Goal: Task Accomplishment & Management: Manage account settings

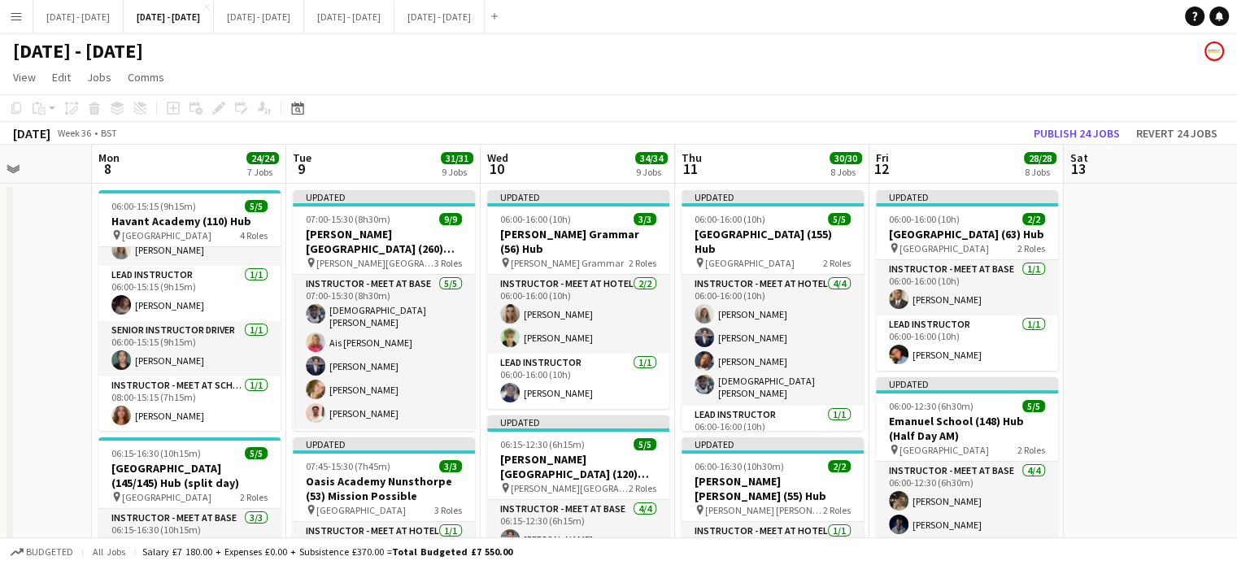
scroll to position [0, 699]
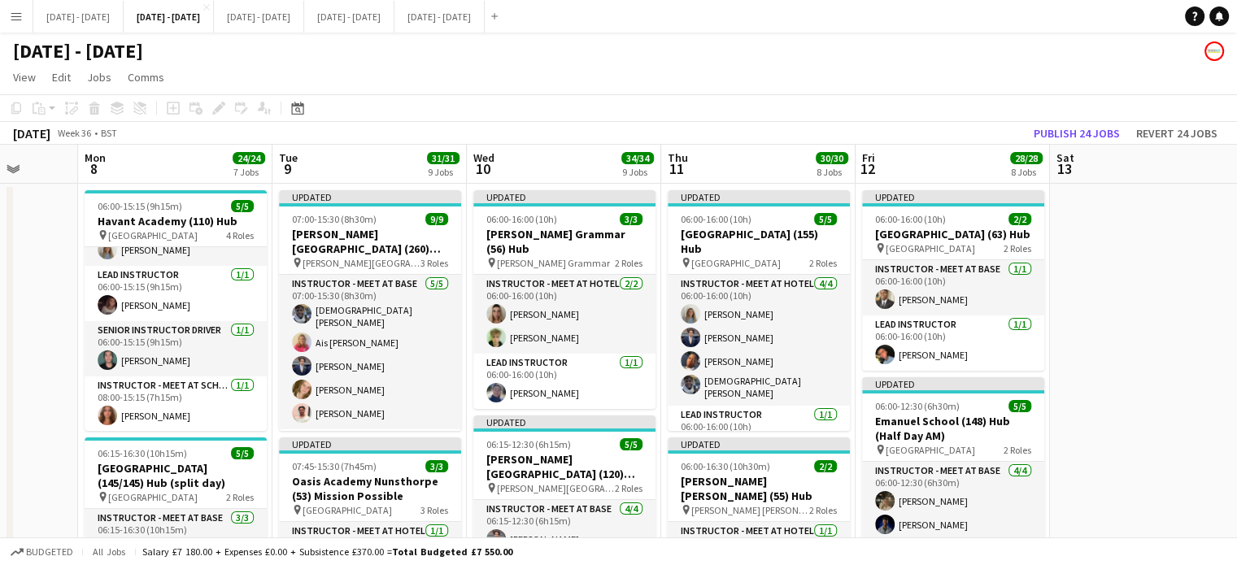
drag, startPoint x: 91, startPoint y: 412, endPoint x: 40, endPoint y: 411, distance: 51.3
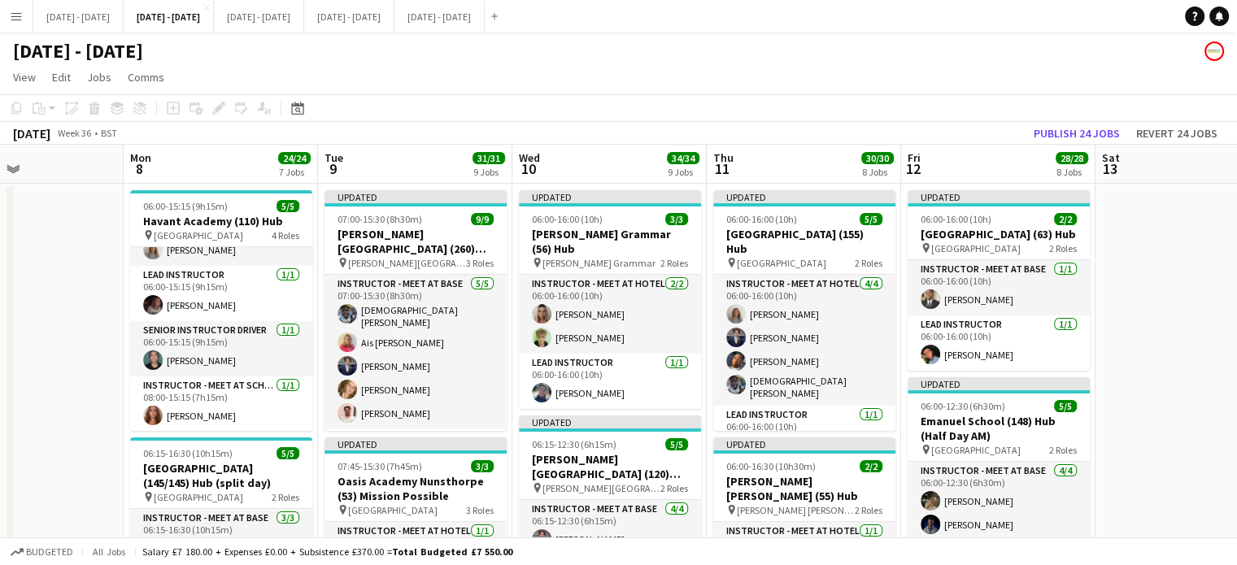
scroll to position [0, 646]
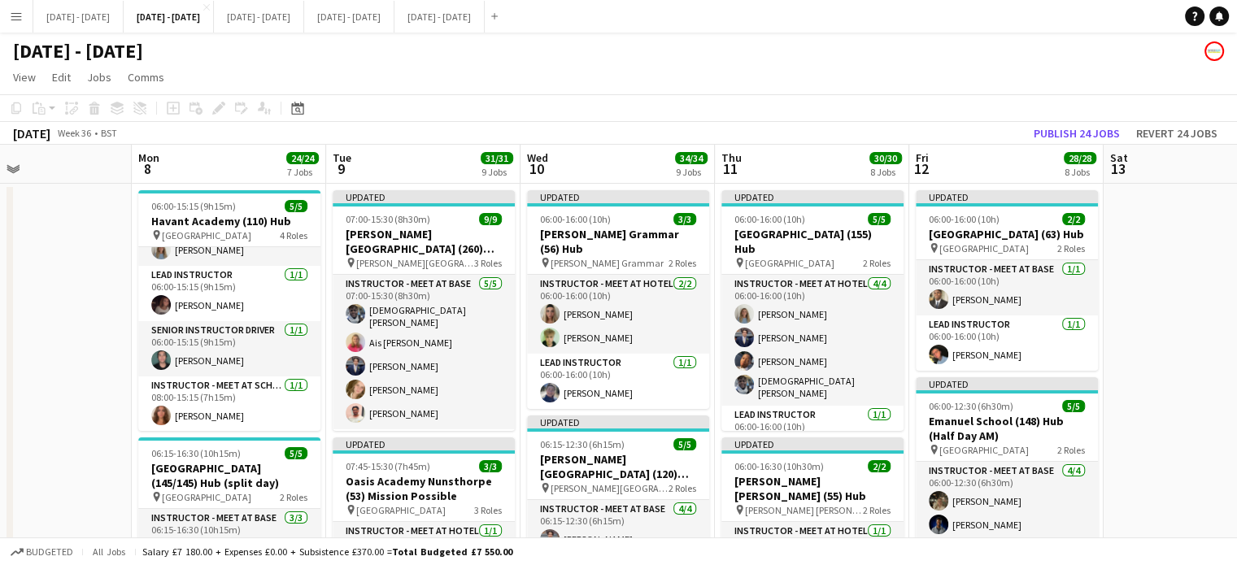
drag, startPoint x: 1158, startPoint y: 360, endPoint x: 1212, endPoint y: 348, distance: 54.9
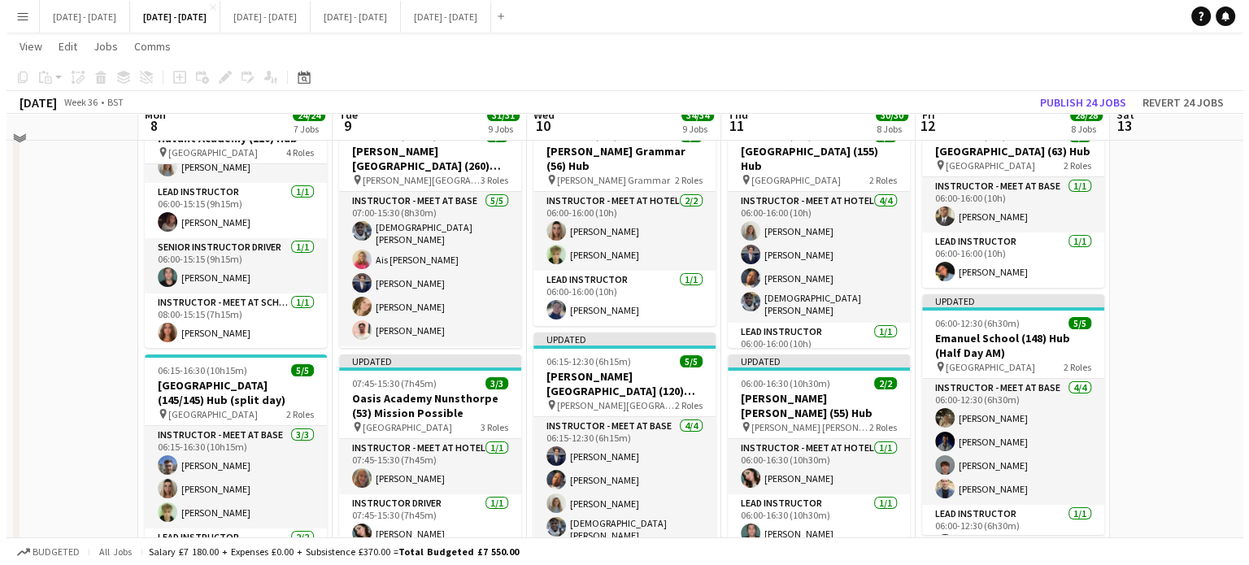
scroll to position [0, 0]
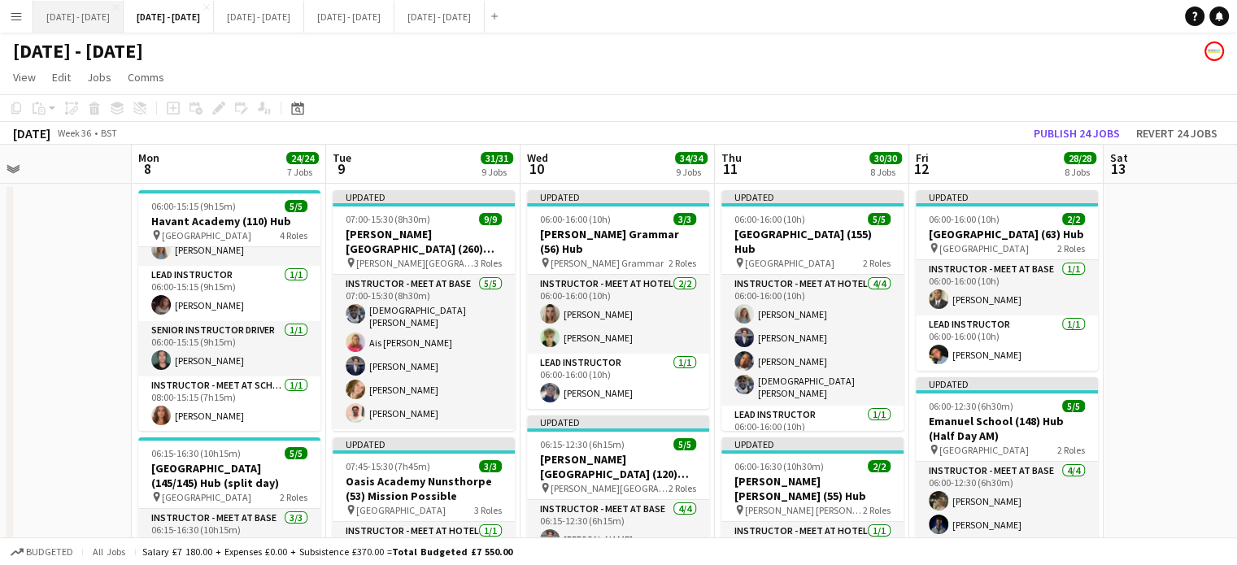
click at [95, 2] on button "Sept 1st - 5th 2025 Close" at bounding box center [78, 17] width 90 height 32
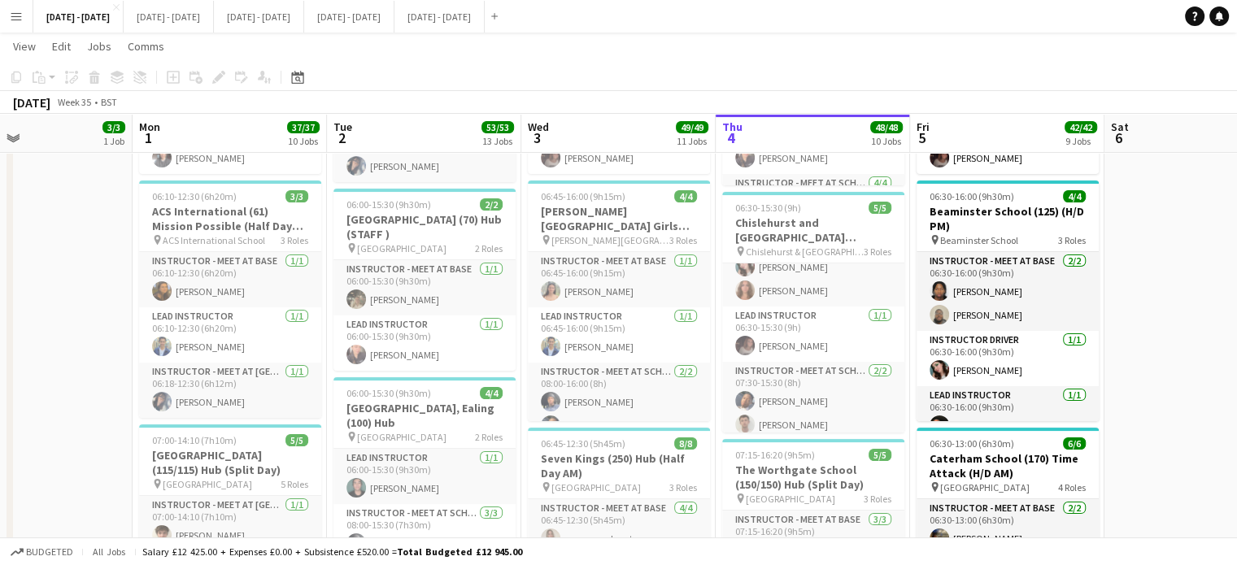
scroll to position [37, 0]
drag, startPoint x: 10, startPoint y: 14, endPoint x: 518, endPoint y: 90, distance: 514.1
click at [11, 14] on app-icon "Menu" at bounding box center [16, 16] width 13 height 13
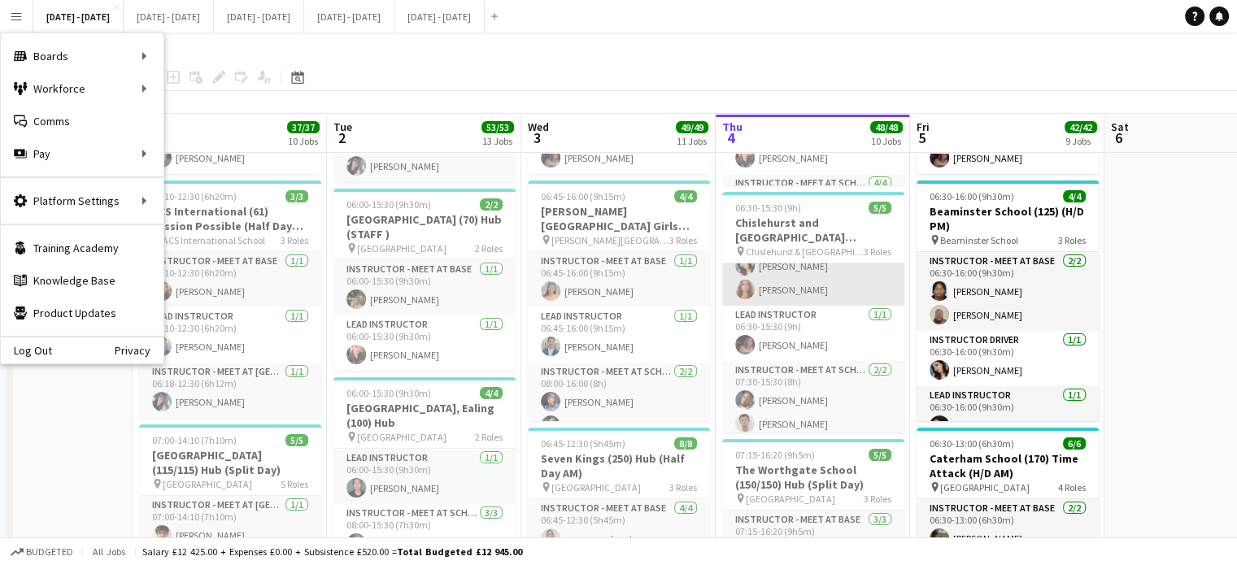
click at [804, 292] on app-card-role "Instructor - Meet at Base 2/2 06:30-15:30 (9h) Lucy Cork Maggie Rowe smythe" at bounding box center [813, 266] width 182 height 79
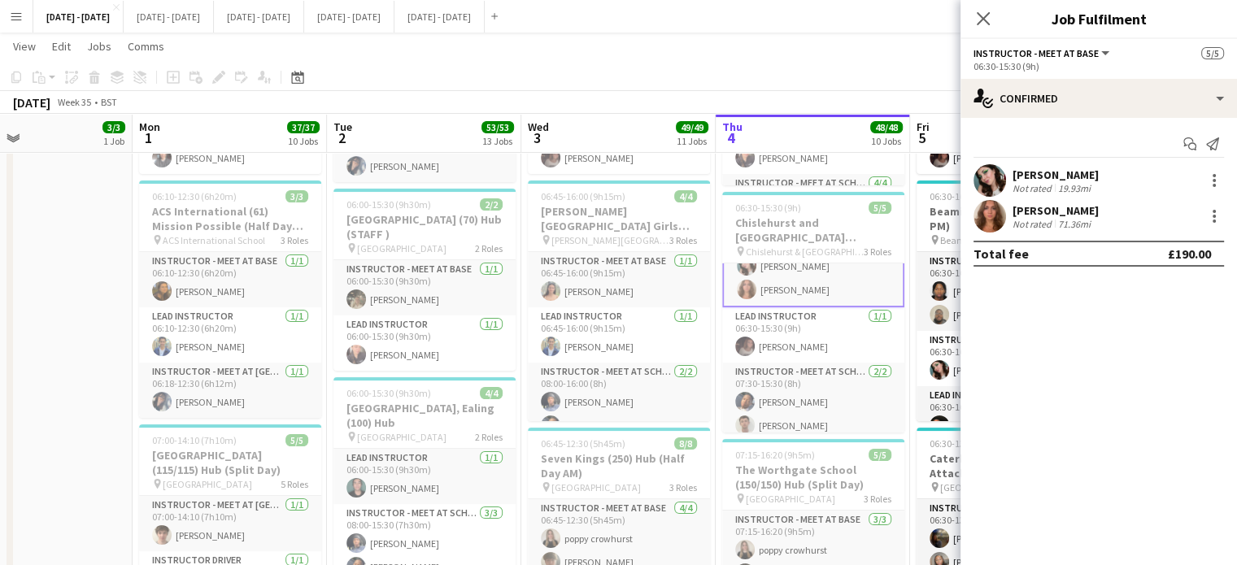
click at [1040, 220] on div "Not rated" at bounding box center [1034, 224] width 42 height 12
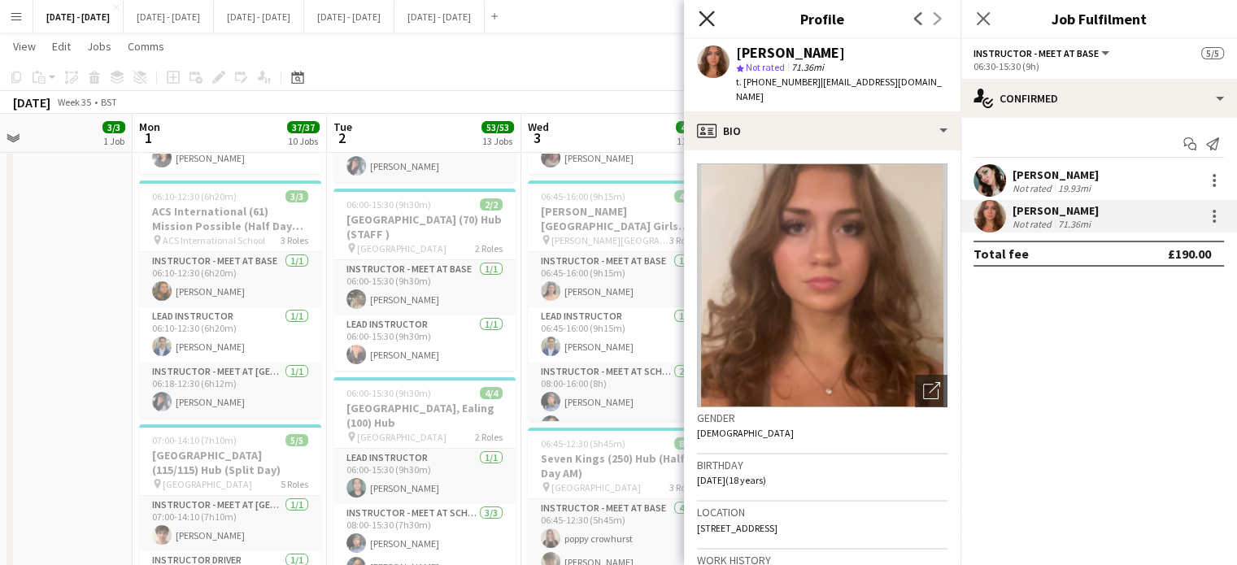
click at [709, 14] on icon "Close pop-in" at bounding box center [706, 18] width 15 height 15
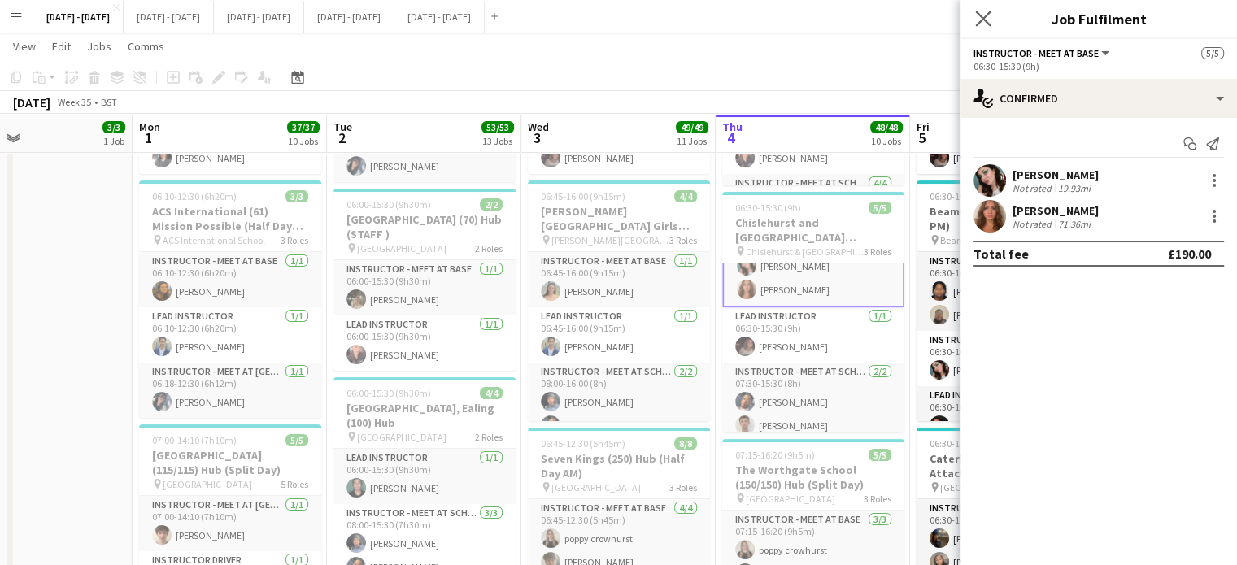
click at [987, 10] on app-icon "Close pop-in" at bounding box center [984, 19] width 24 height 24
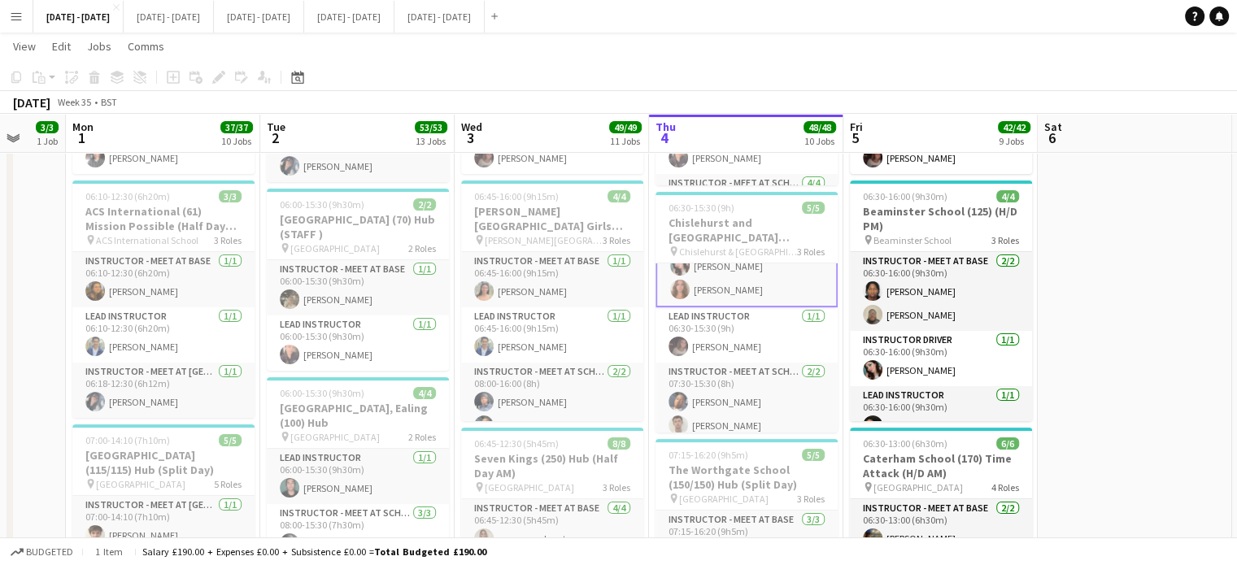
scroll to position [0, 556]
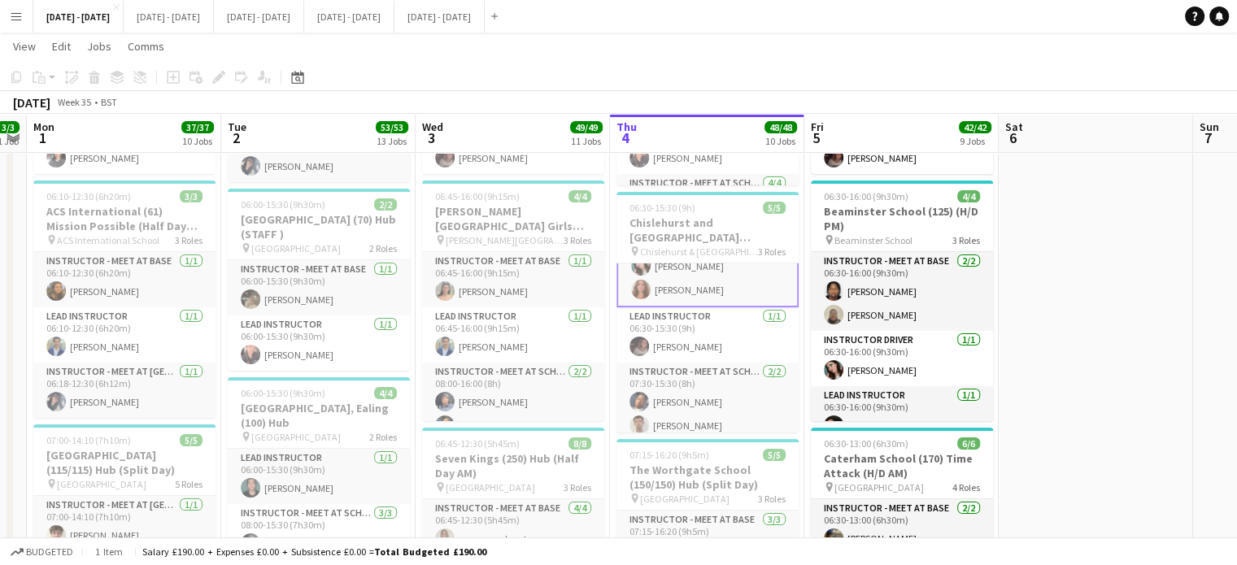
drag, startPoint x: 1212, startPoint y: 416, endPoint x: 1098, endPoint y: 432, distance: 115.0
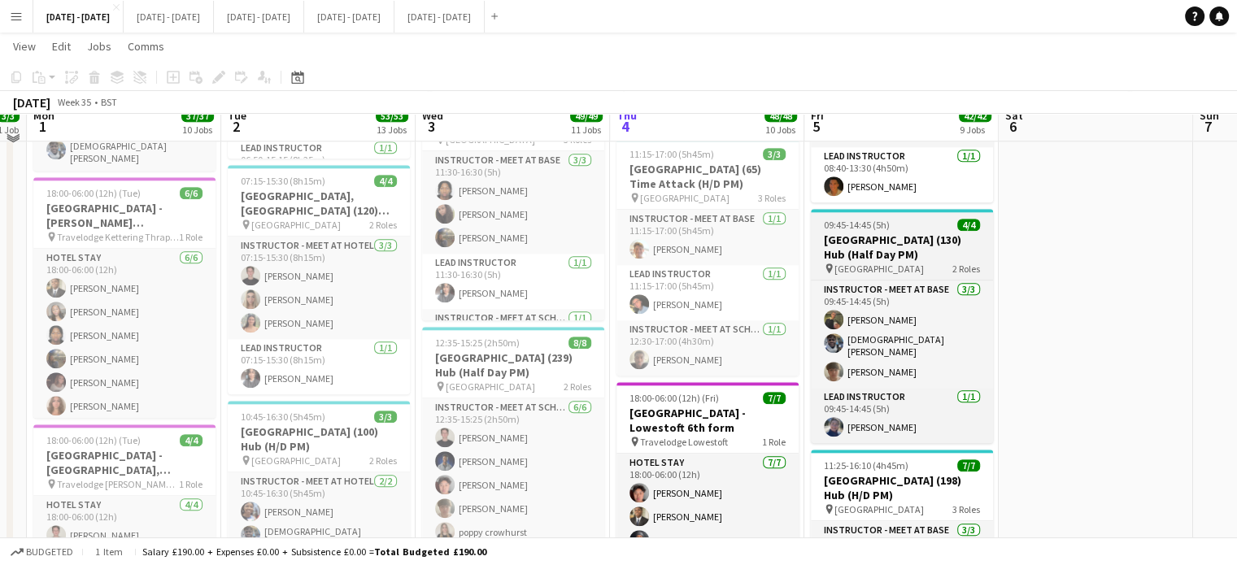
scroll to position [1708, 0]
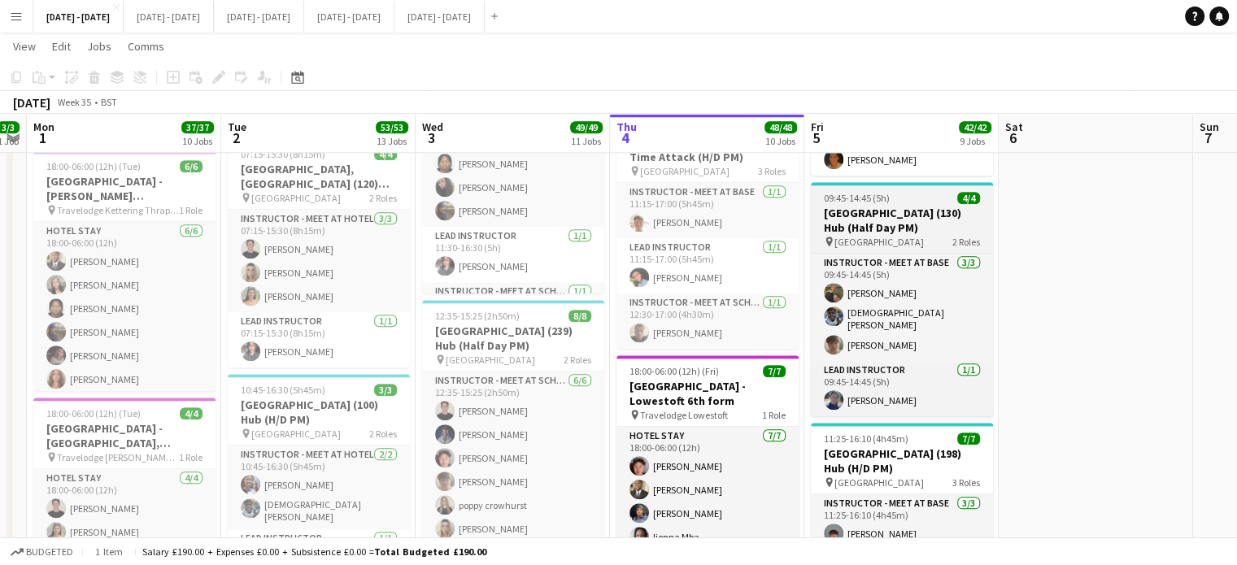
click at [912, 207] on h3 "[GEOGRAPHIC_DATA] (130) Hub (Half Day PM)" at bounding box center [902, 220] width 182 height 29
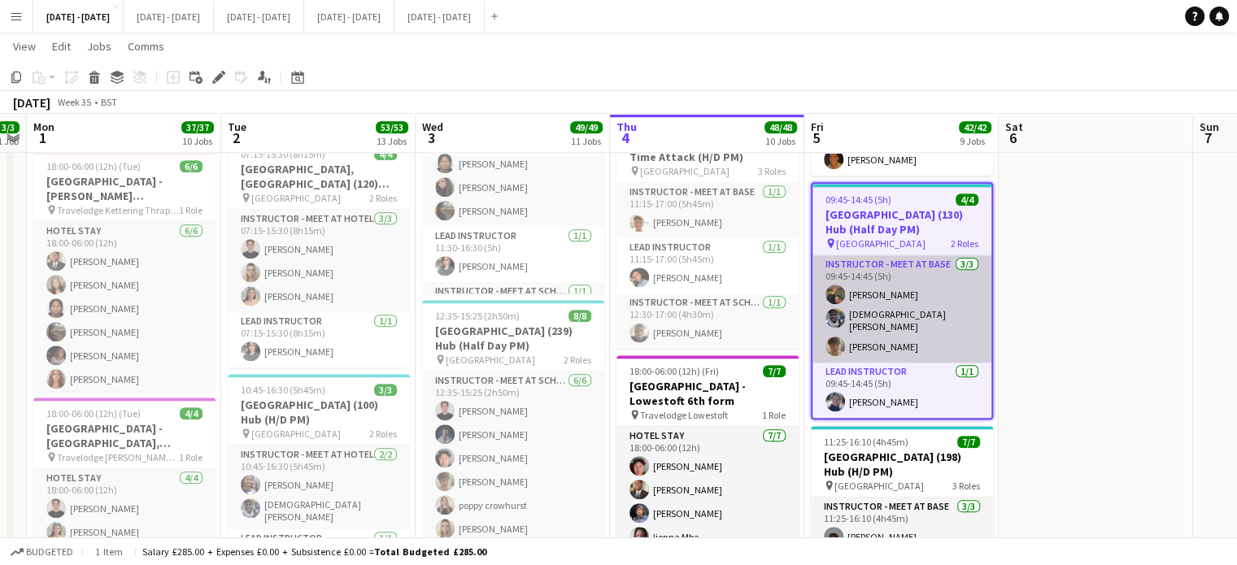
click at [895, 311] on app-card-role "Instructor - Meet at Base [DATE] 09:45-14:45 (5h) [PERSON_NAME] [PERSON_NAME]" at bounding box center [902, 308] width 179 height 107
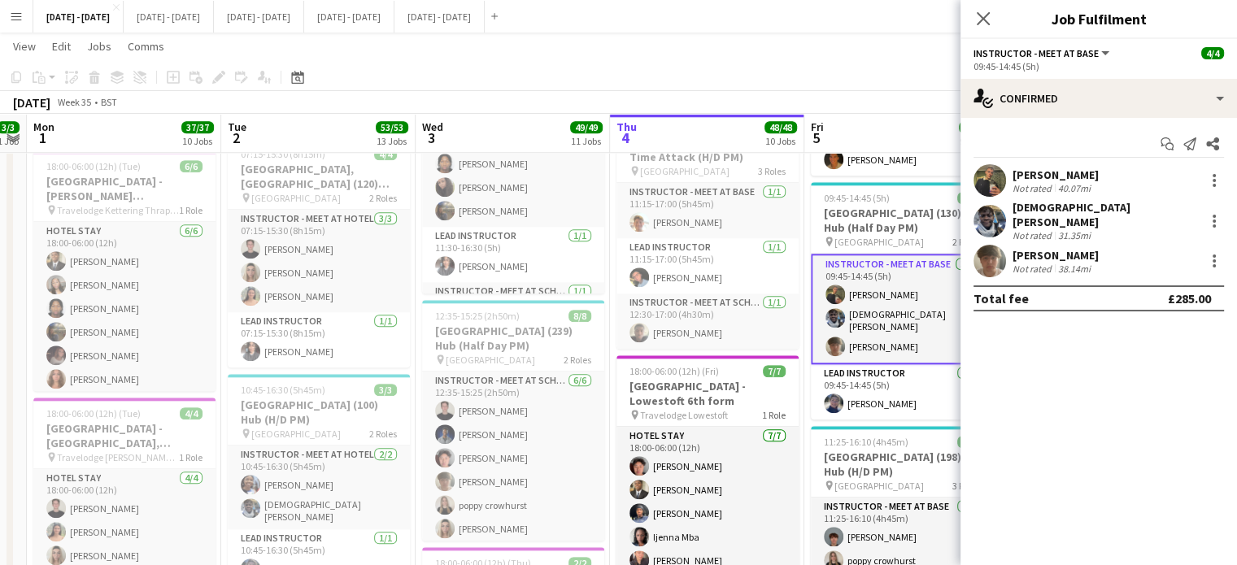
click at [1044, 174] on div "[PERSON_NAME]" at bounding box center [1056, 175] width 86 height 15
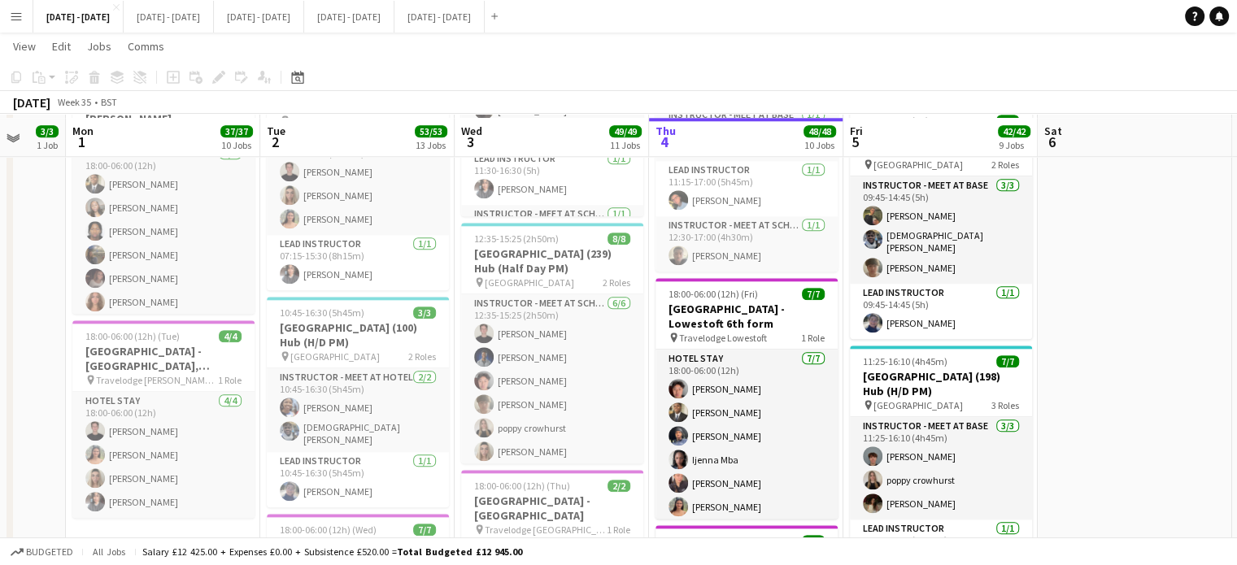
scroll to position [1789, 0]
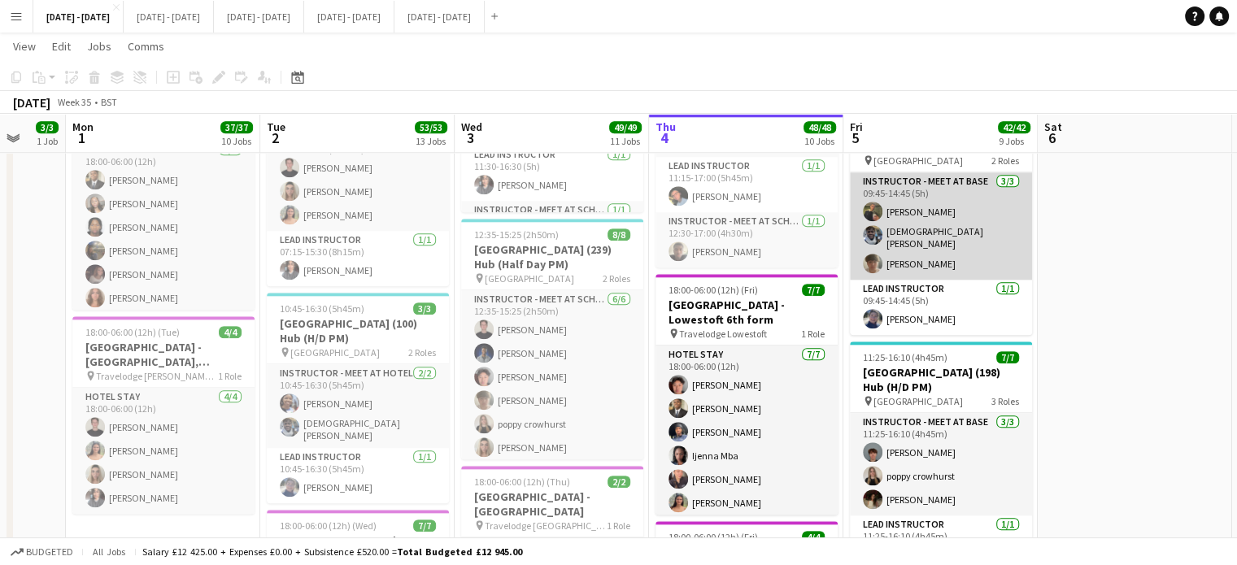
click at [930, 206] on app-card-role "Instructor - Meet at Base [DATE] 09:45-14:45 (5h) [PERSON_NAME] [PERSON_NAME]" at bounding box center [941, 225] width 182 height 107
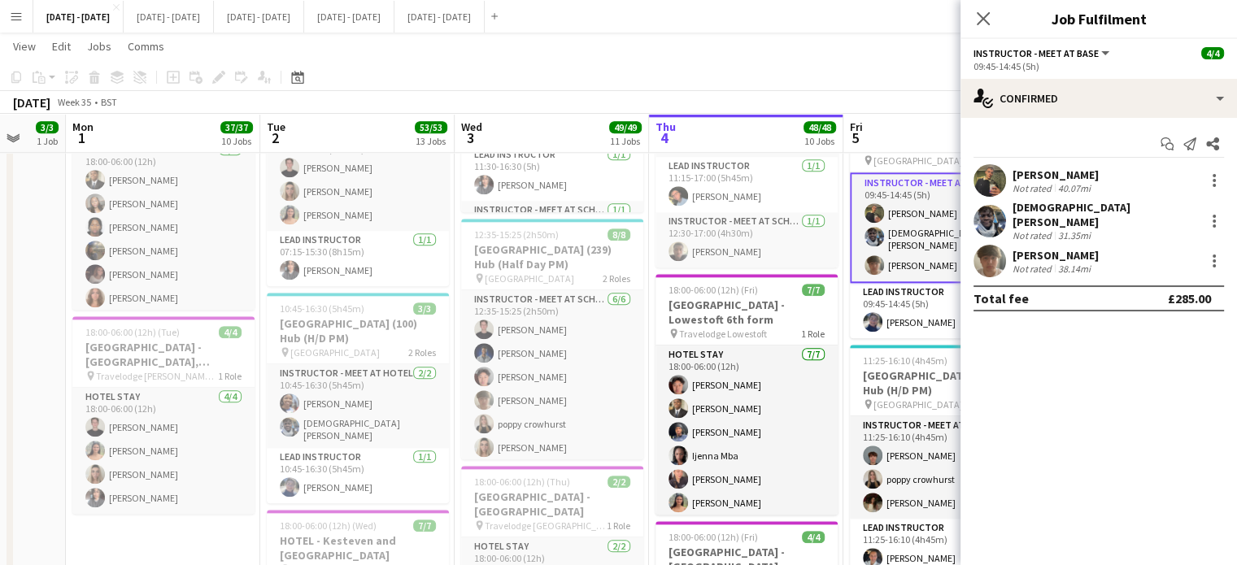
click at [1021, 172] on div "[PERSON_NAME]" at bounding box center [1056, 175] width 86 height 15
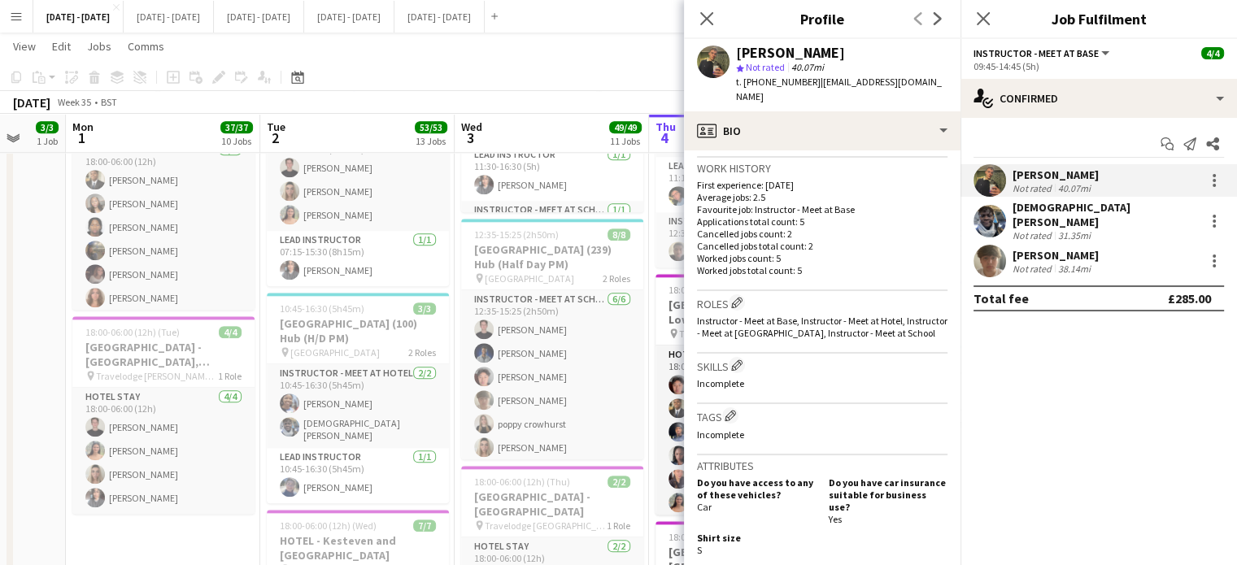
scroll to position [488, 0]
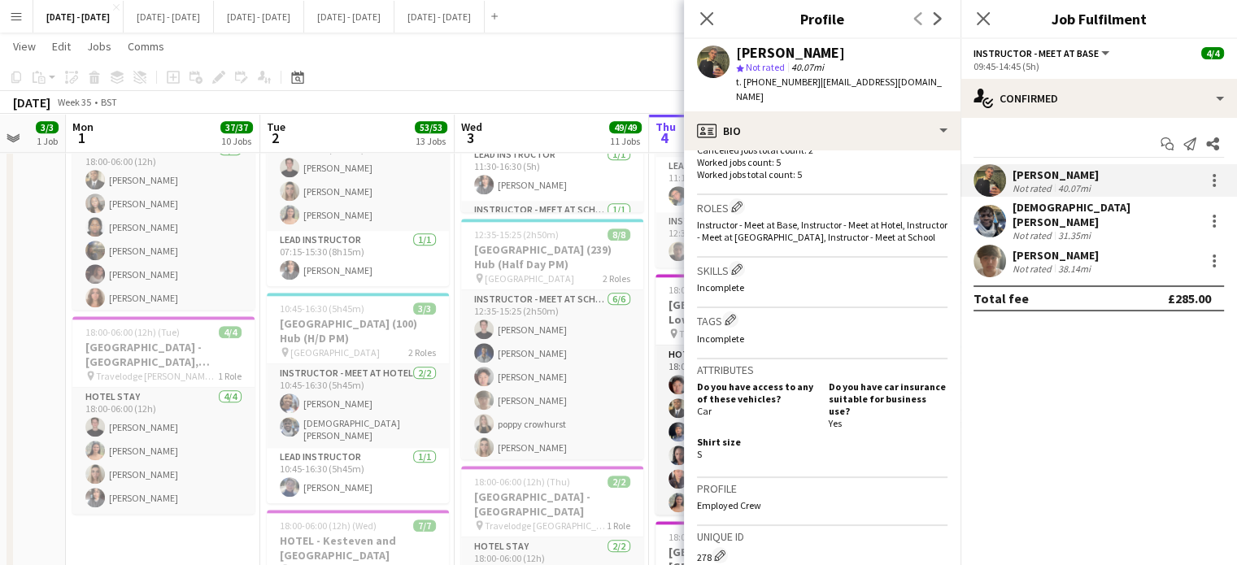
click at [1068, 263] on div "38.14mi" at bounding box center [1074, 269] width 39 height 12
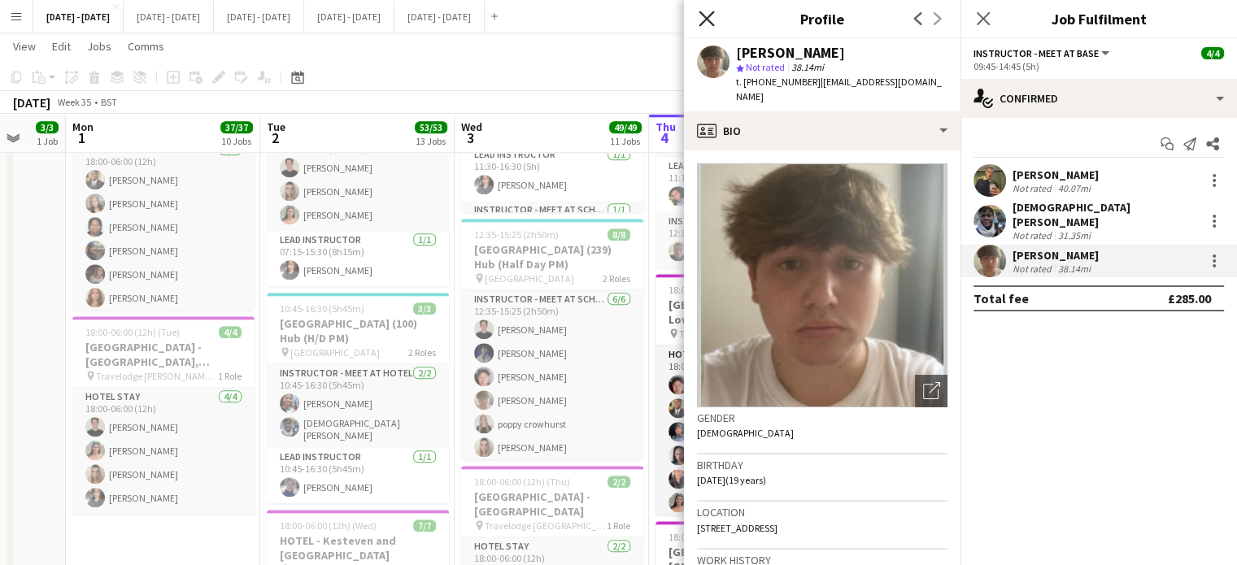
click at [713, 14] on icon at bounding box center [706, 18] width 15 height 15
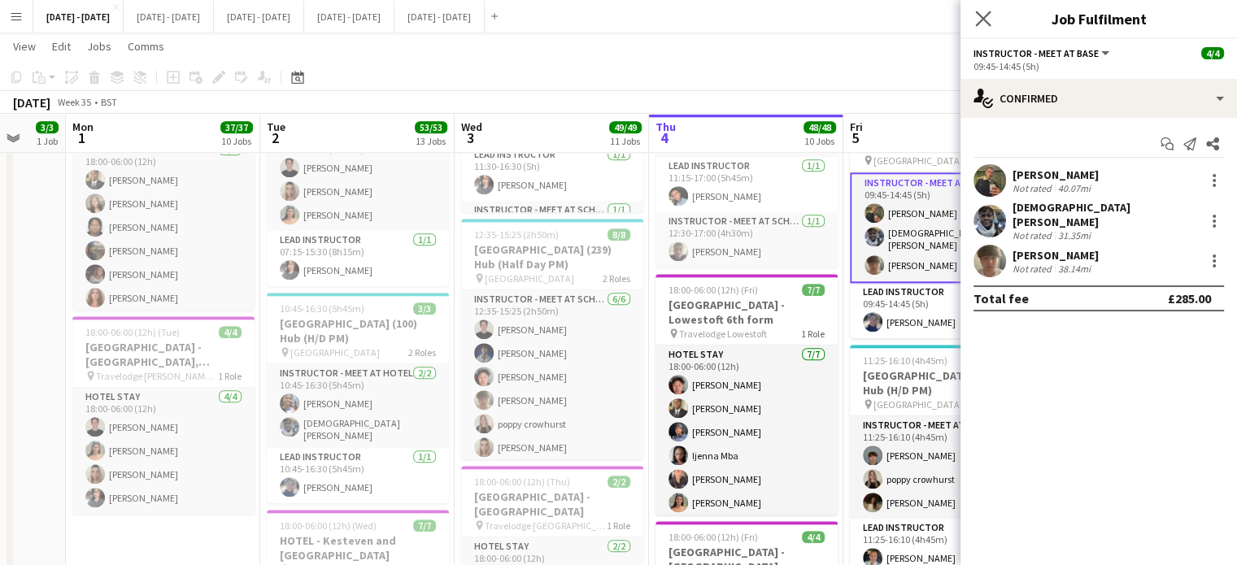
click at [974, 20] on app-icon "Close pop-in" at bounding box center [984, 19] width 24 height 24
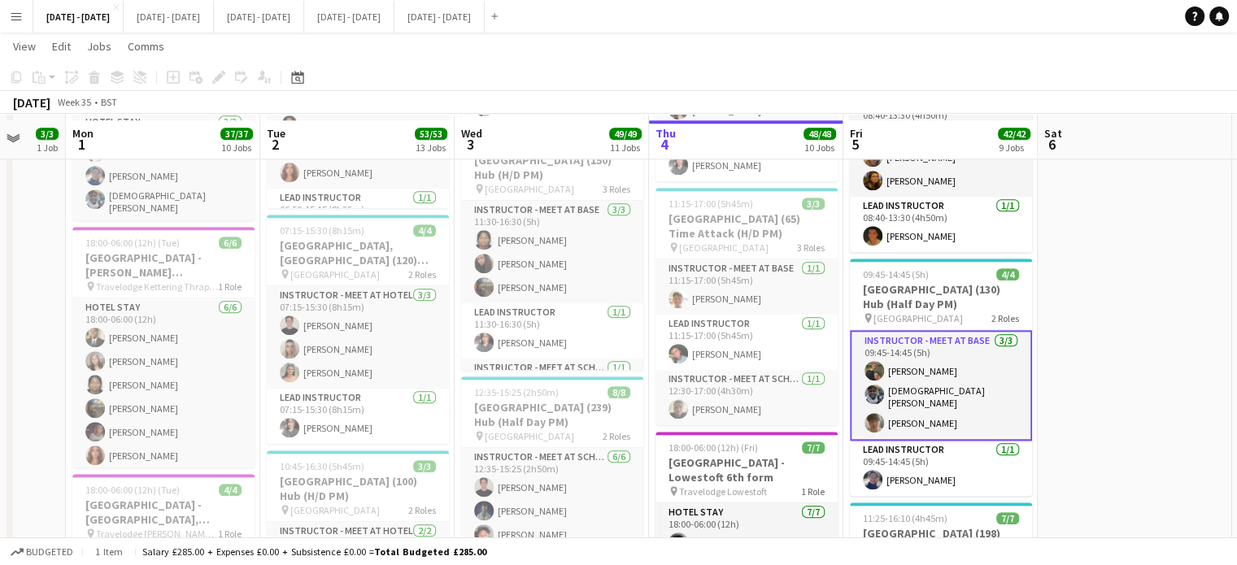
scroll to position [1627, 0]
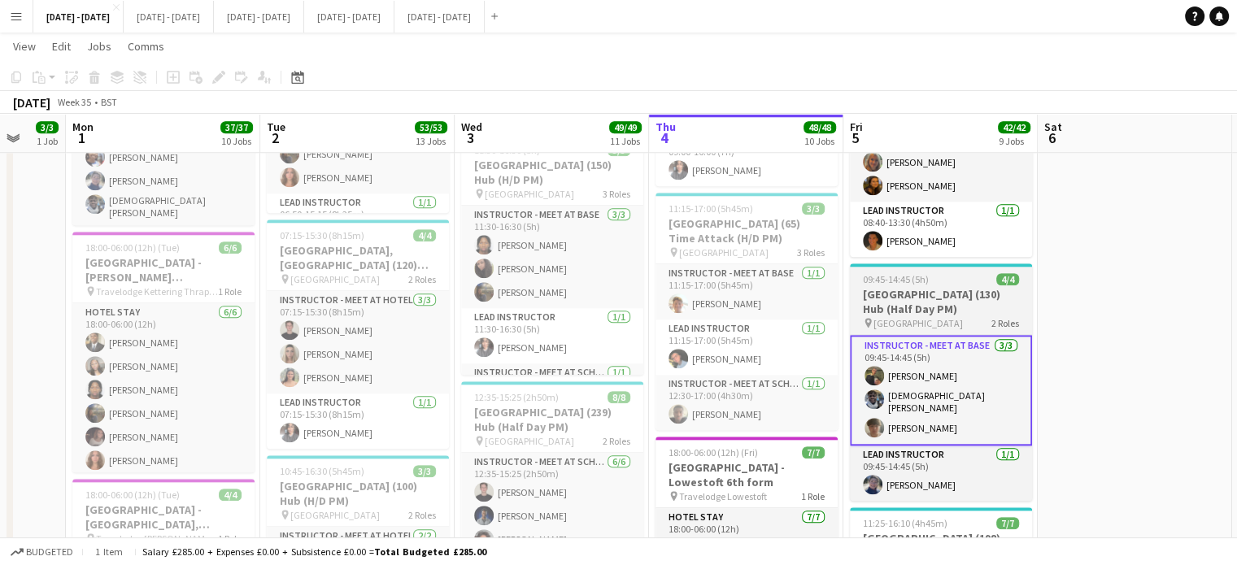
click at [927, 312] on h3 "[GEOGRAPHIC_DATA] (130) Hub (Half Day PM)" at bounding box center [941, 301] width 182 height 29
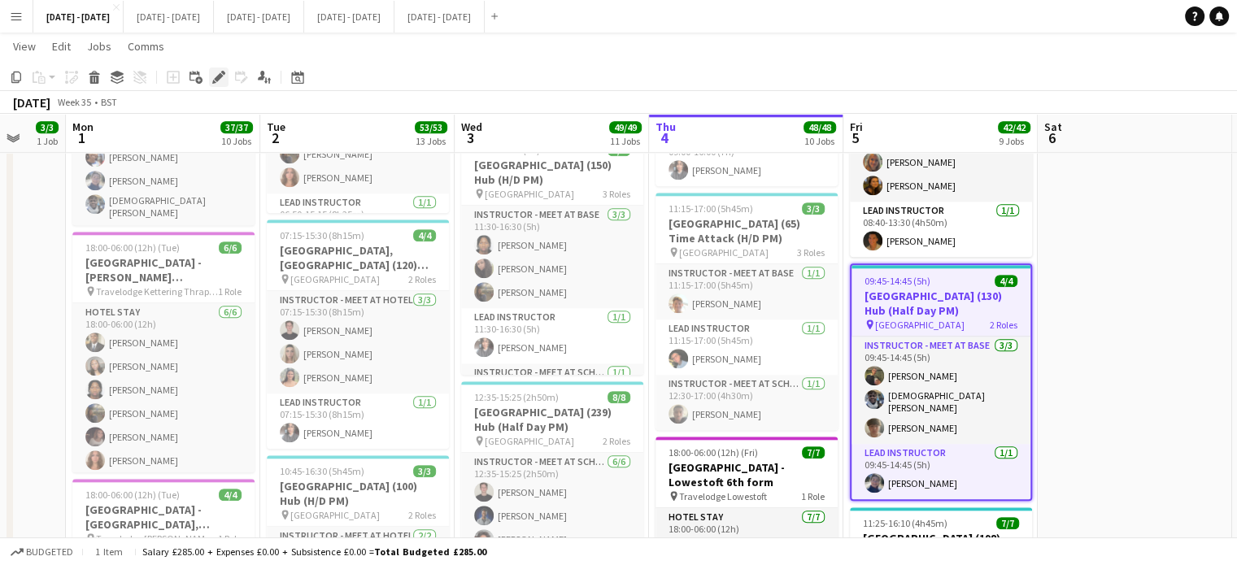
click at [216, 75] on icon "Edit" at bounding box center [218, 77] width 13 height 13
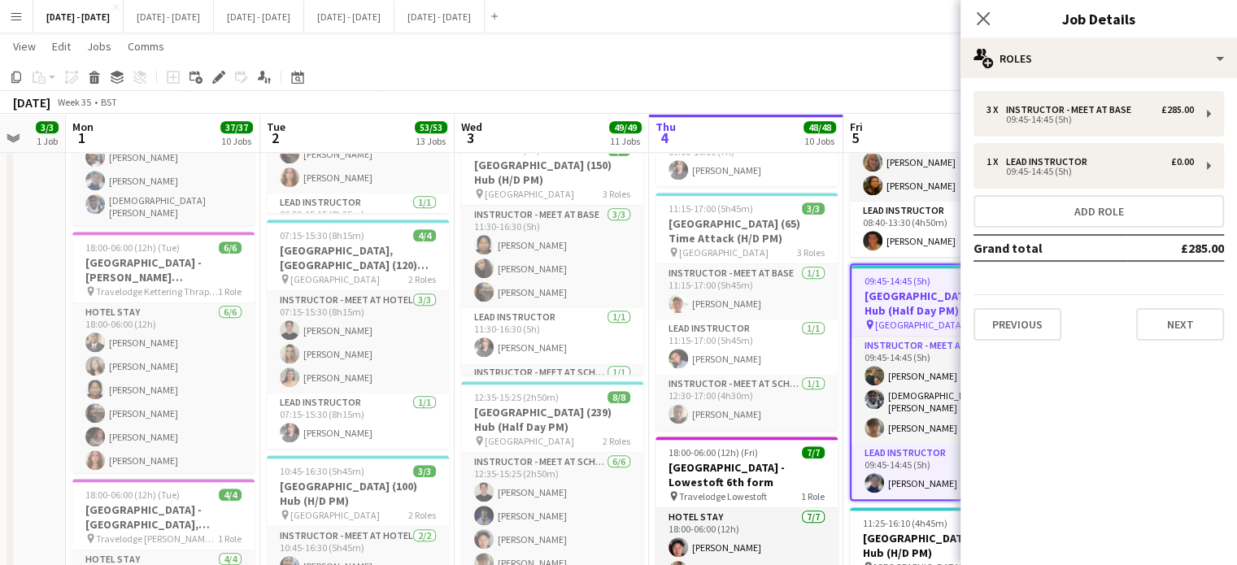
click at [1074, 229] on div "3 x Instructor - Meet at Base £285.00 09:45-14:45 (5h) 1 x Lead Instructor £0.0…" at bounding box center [1099, 216] width 277 height 250
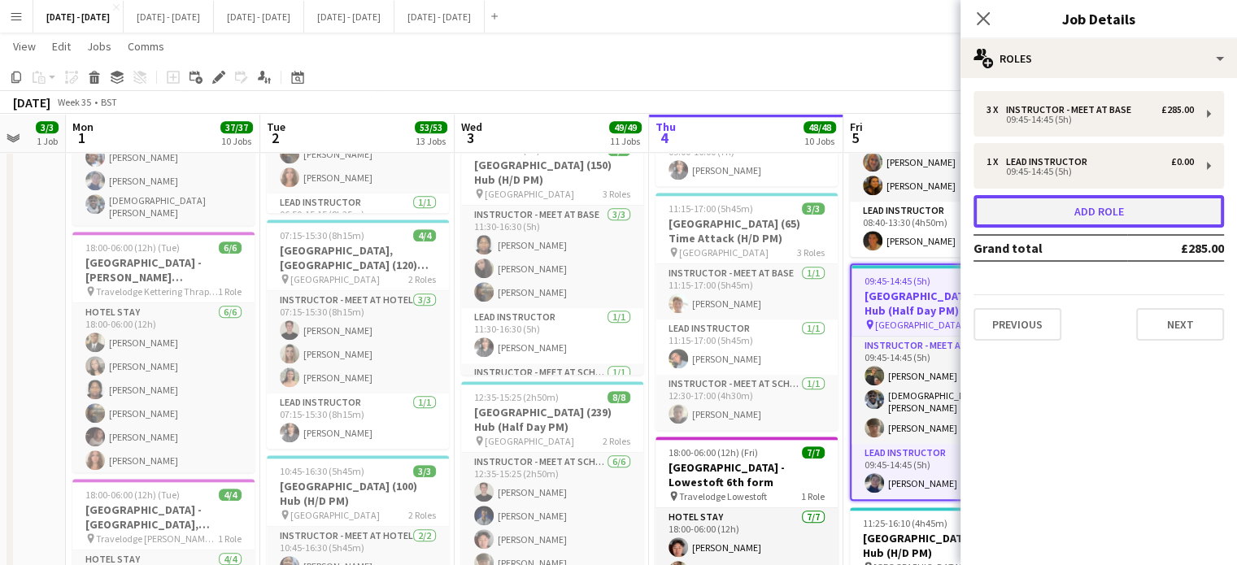
click at [1076, 216] on button "Add role" at bounding box center [1099, 211] width 251 height 33
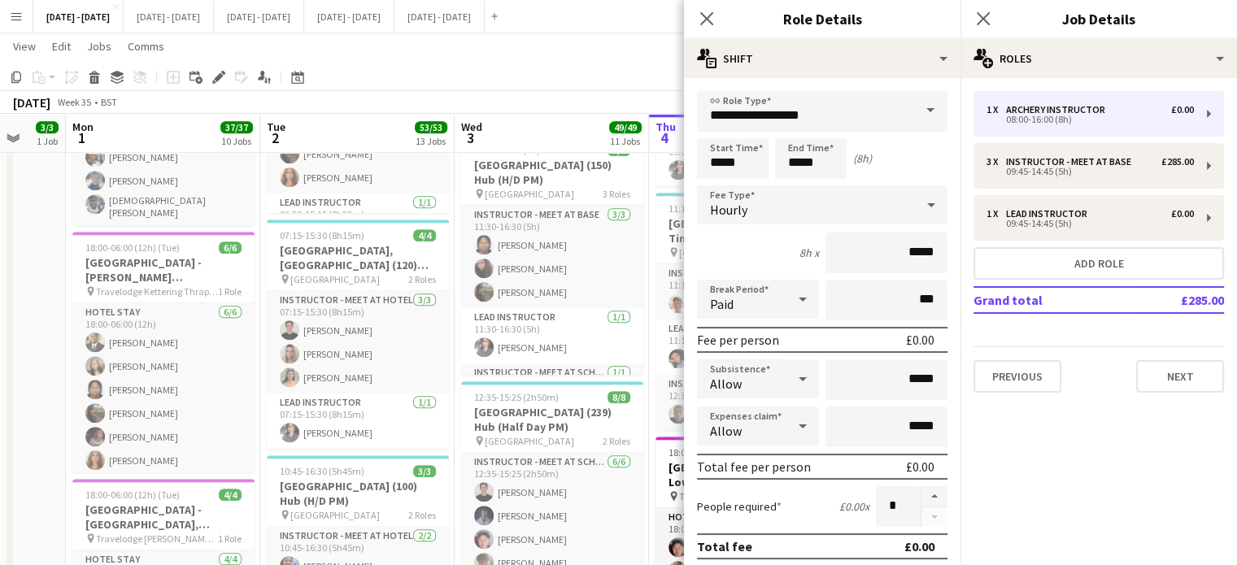
click at [913, 119] on span at bounding box center [930, 110] width 34 height 39
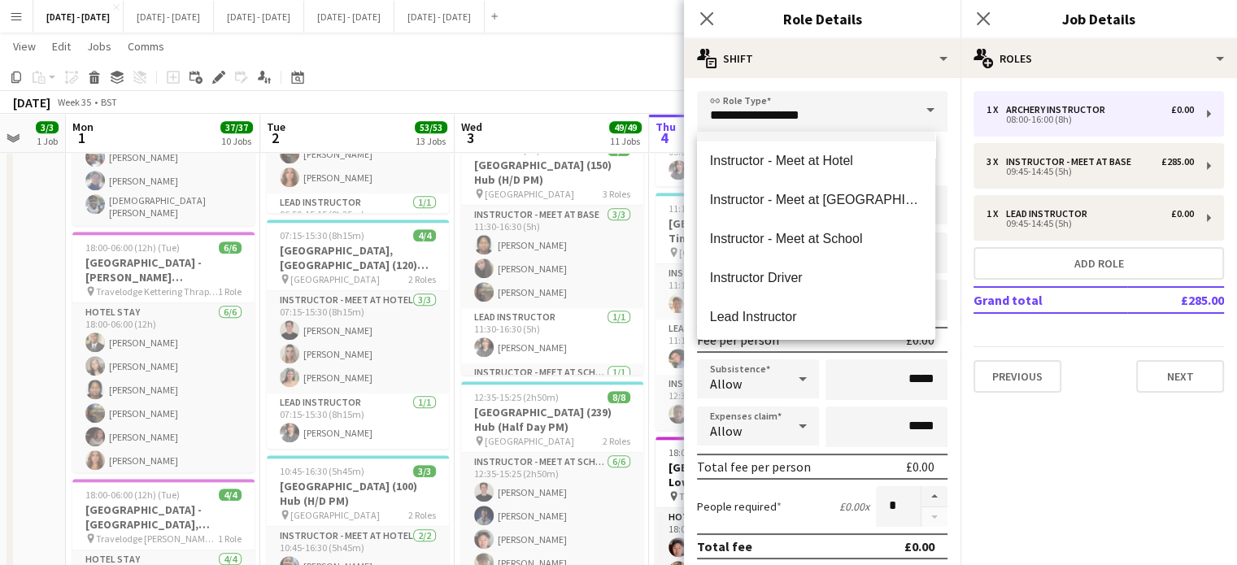
scroll to position [407, 0]
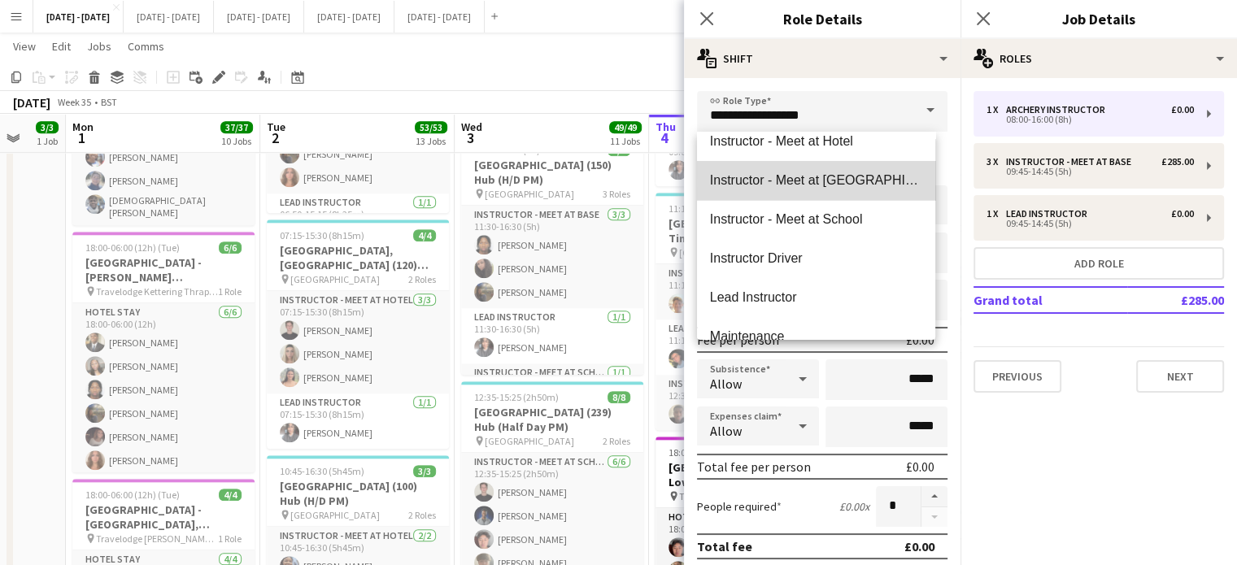
click at [849, 188] on span "Instructor - Meet at [GEOGRAPHIC_DATA]" at bounding box center [816, 179] width 212 height 15
type input "**********"
type input "******"
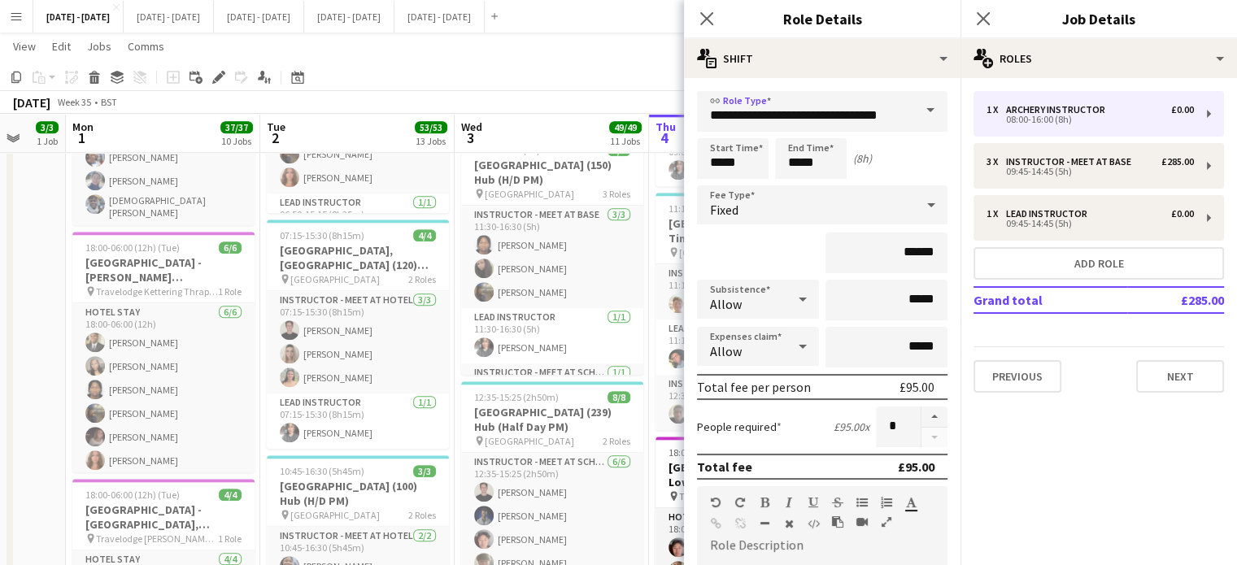
click at [845, 198] on div "Fixed" at bounding box center [806, 204] width 218 height 39
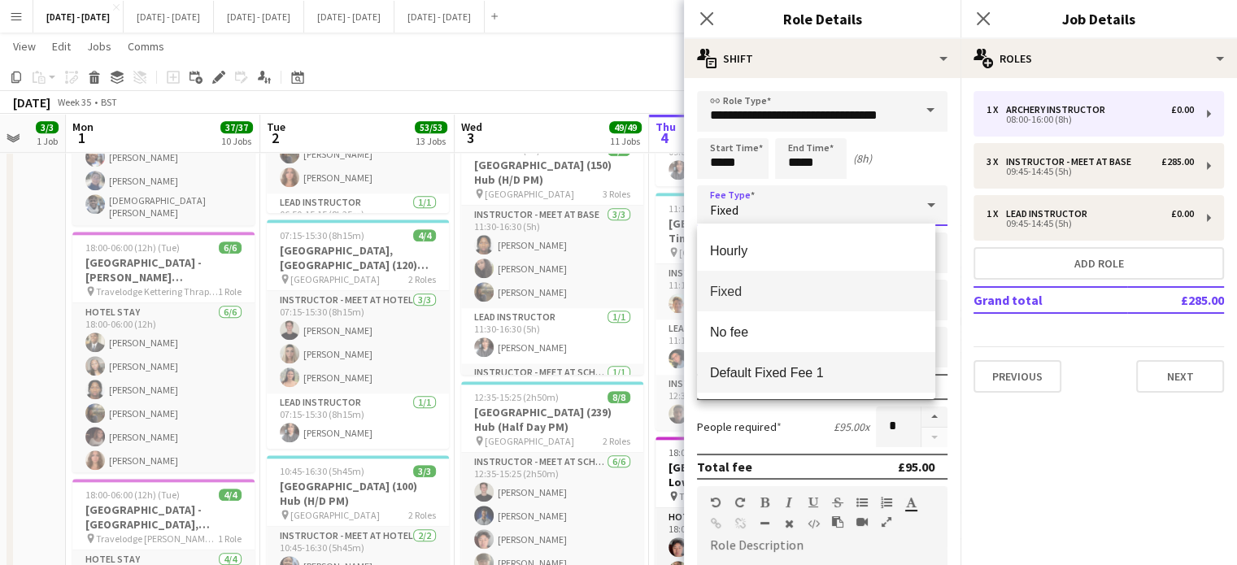
click at [772, 391] on mat-option "Default Fixed Fee 1" at bounding box center [816, 372] width 238 height 41
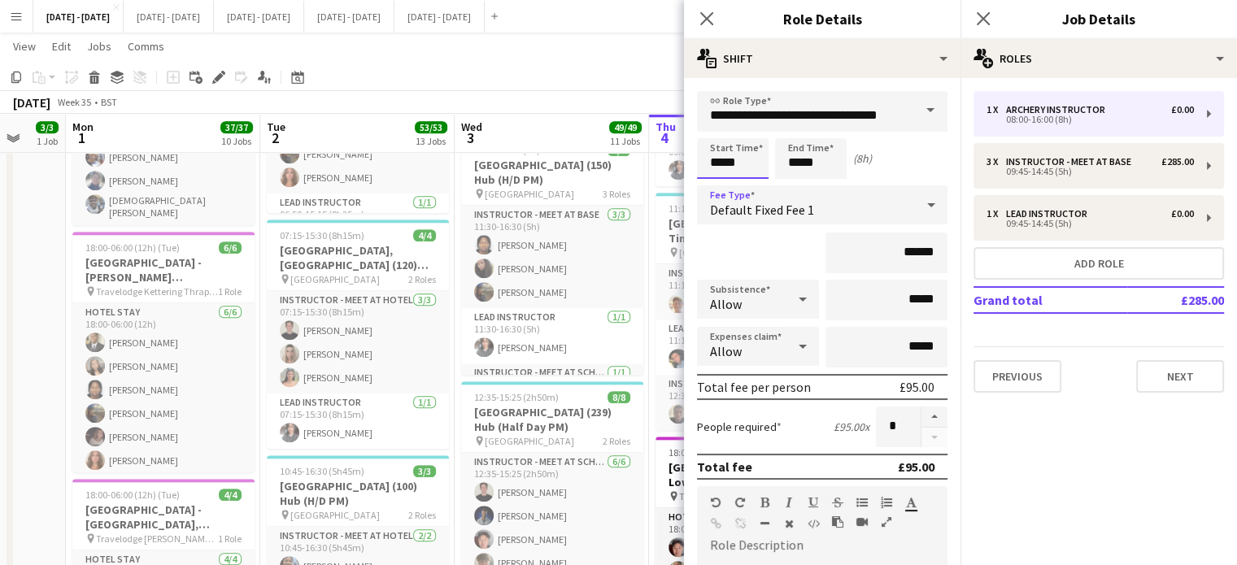
click at [748, 162] on input "*****" at bounding box center [733, 158] width 72 height 41
drag, startPoint x: 752, startPoint y: 166, endPoint x: 695, endPoint y: 164, distance: 57.8
click at [695, 164] on form "**********" at bounding box center [822, 515] width 277 height 848
type input "*****"
click at [707, 19] on icon at bounding box center [706, 18] width 15 height 15
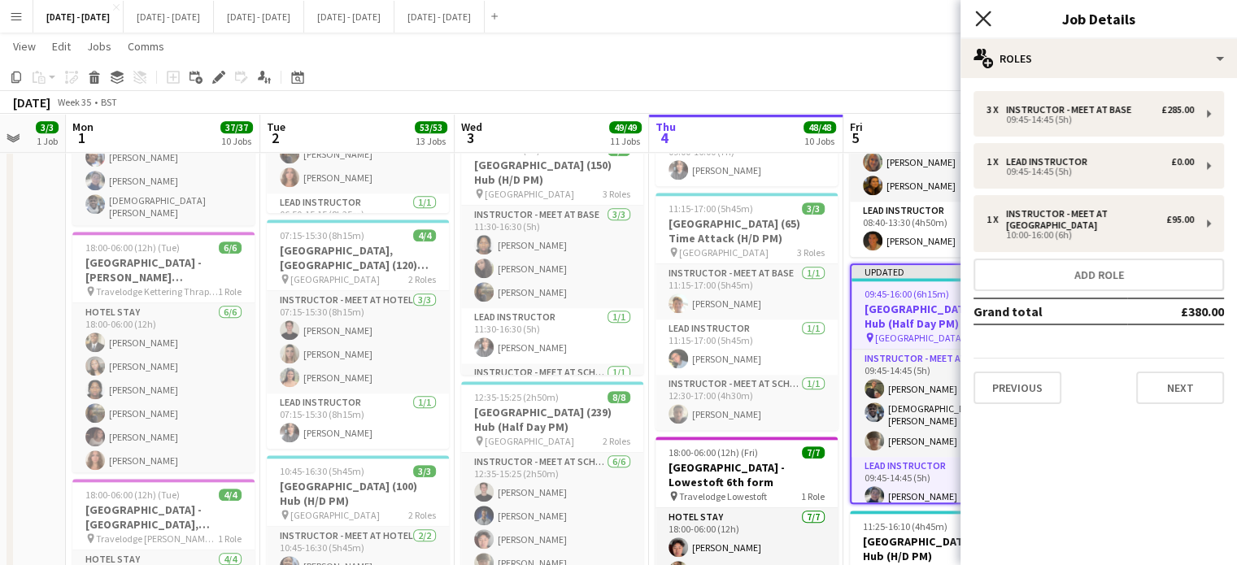
click at [987, 15] on icon at bounding box center [982, 18] width 15 height 15
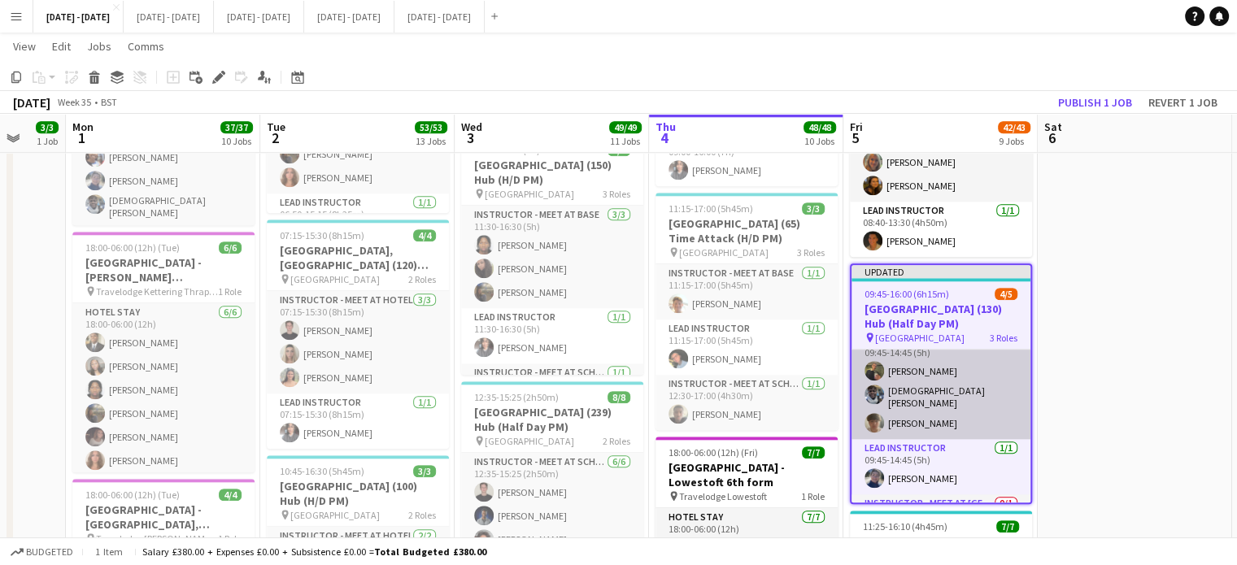
scroll to position [0, 0]
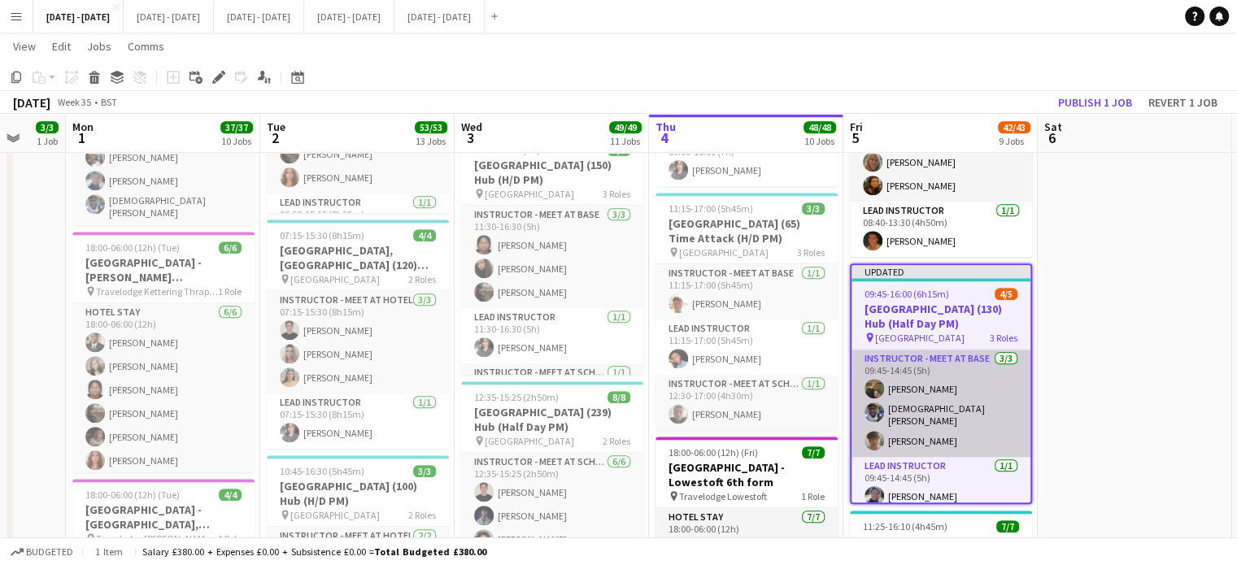
click at [933, 408] on app-card-role "Instructor - Meet at Base [DATE] 09:45-14:45 (5h) [PERSON_NAME] [PERSON_NAME]" at bounding box center [941, 403] width 179 height 107
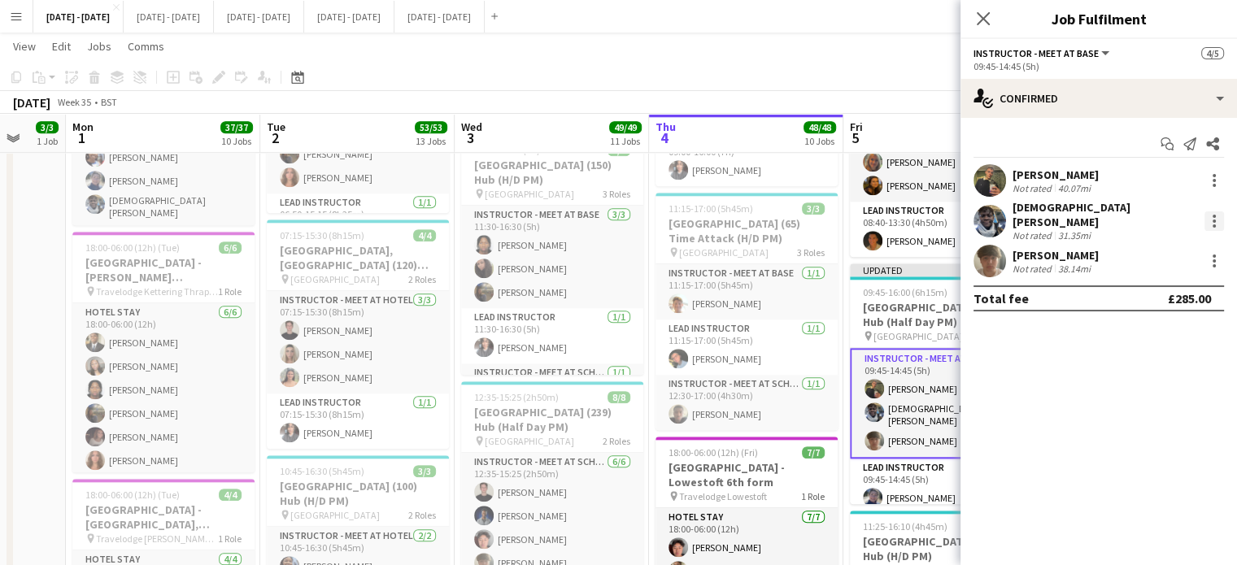
click at [1211, 220] on div at bounding box center [1215, 221] width 20 height 20
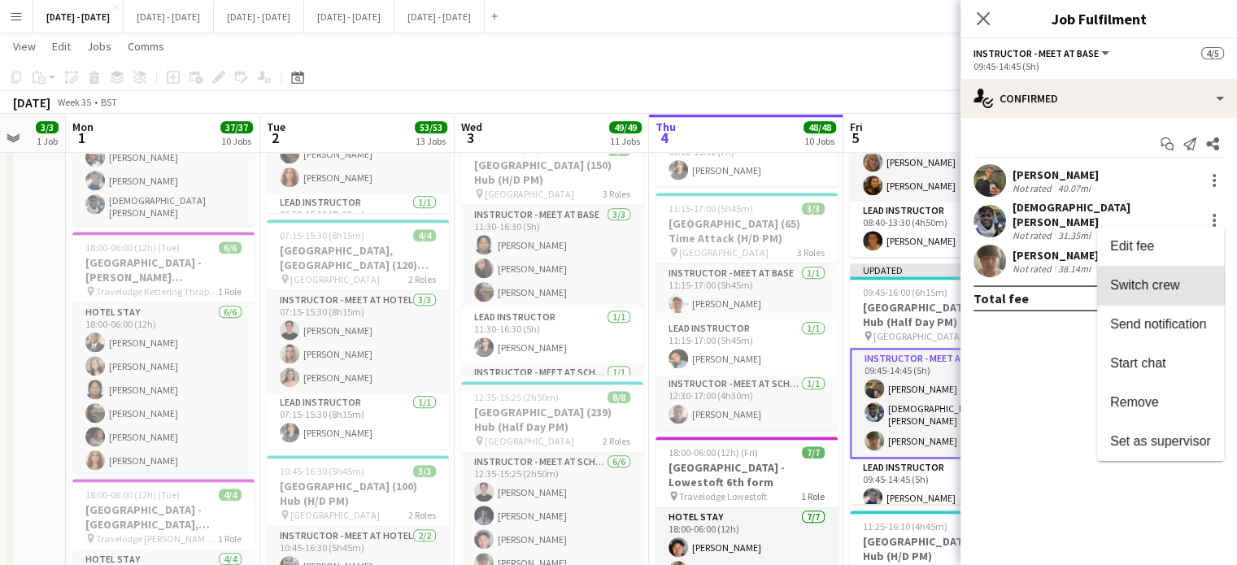
drag, startPoint x: 1188, startPoint y: 276, endPoint x: 1009, endPoint y: 365, distance: 200.1
click at [1188, 276] on button "Switch crew" at bounding box center [1160, 285] width 127 height 39
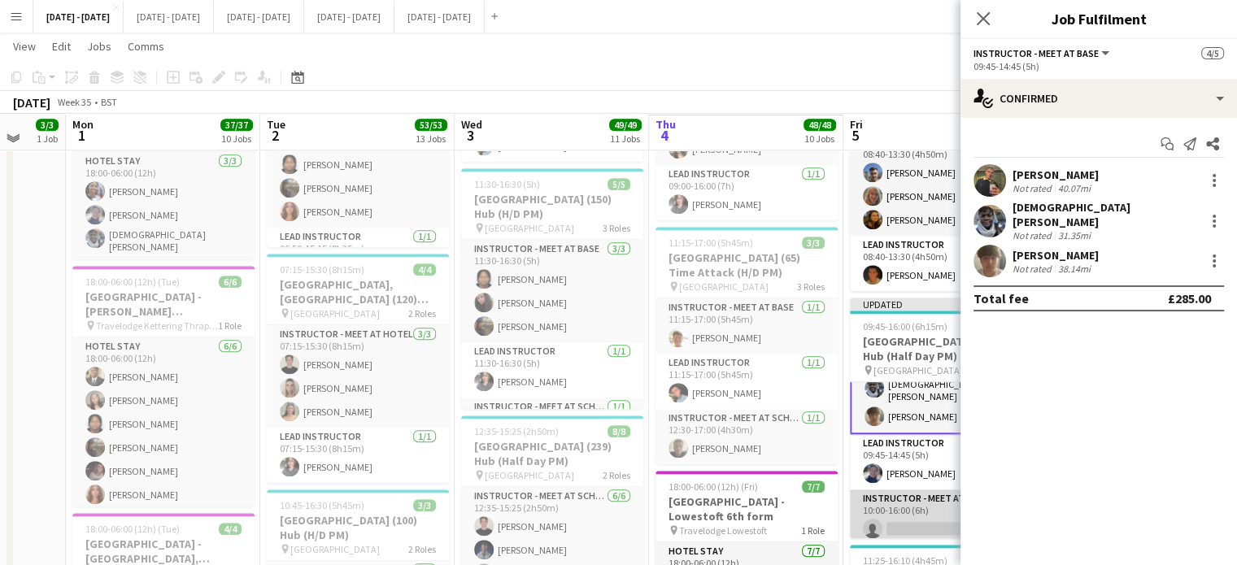
click at [905, 510] on app-card-role "Instructor - Meet at Pick Up Point 0/1 10:00-16:00 (6h) single-neutral-actions" at bounding box center [941, 517] width 182 height 55
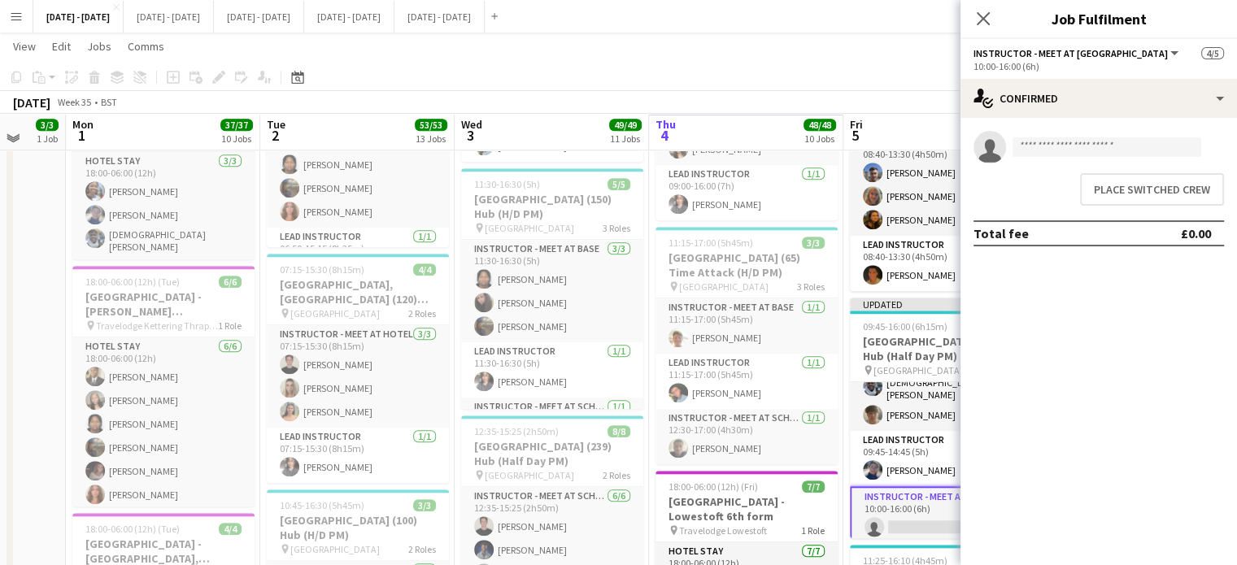
scroll to position [58, 0]
click at [1157, 194] on button "Place switched crew" at bounding box center [1152, 189] width 144 height 33
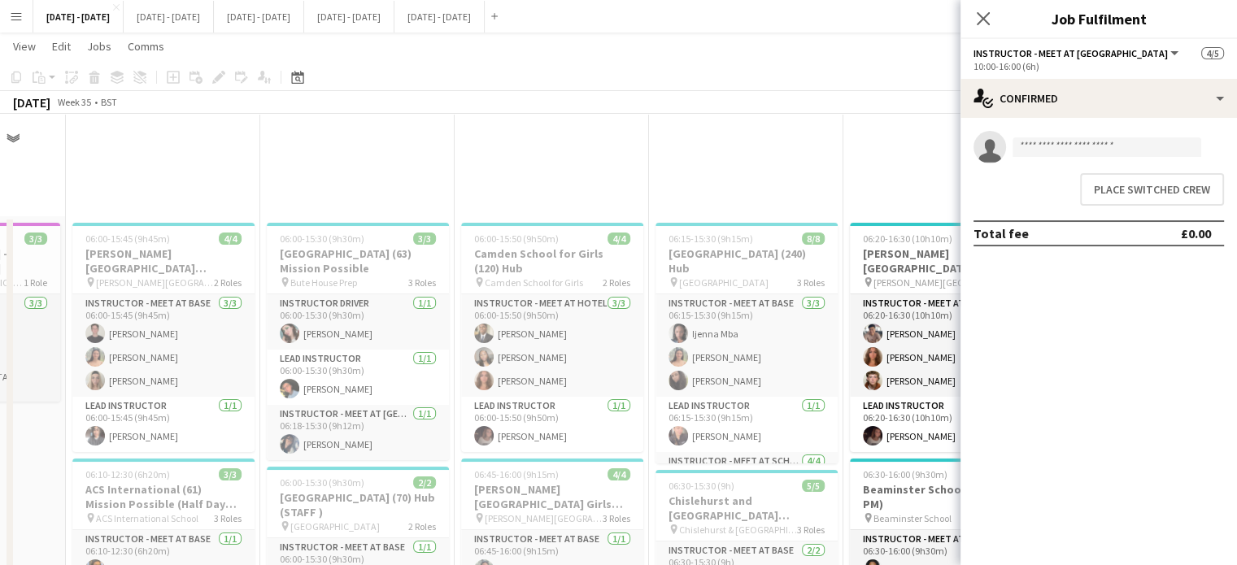
scroll to position [1627, 0]
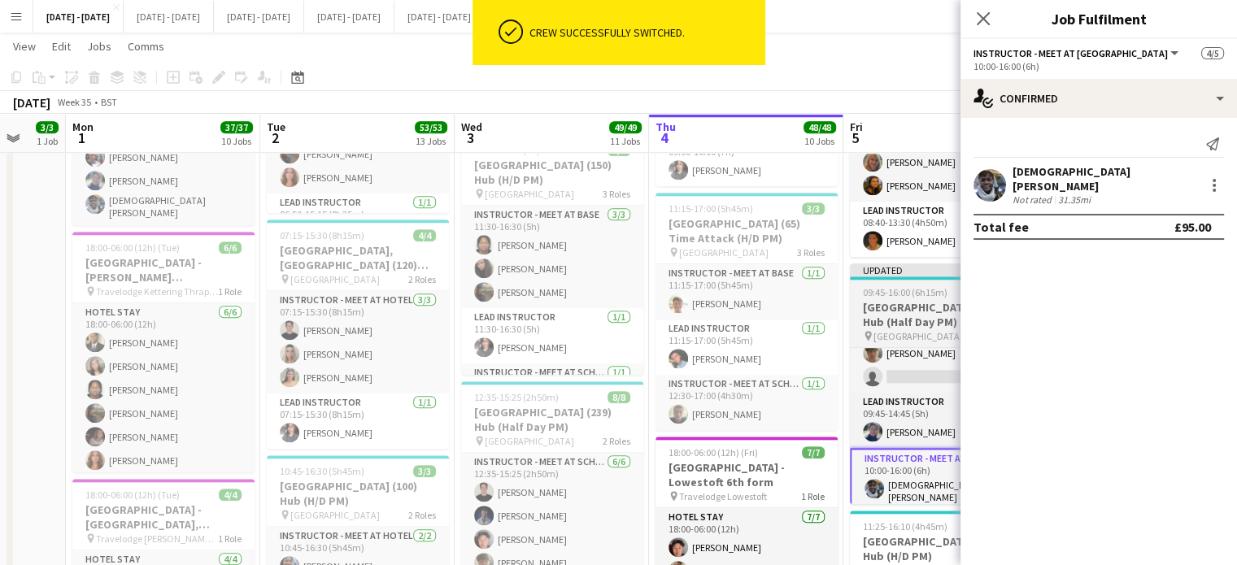
click at [912, 330] on span "[GEOGRAPHIC_DATA]" at bounding box center [918, 336] width 89 height 12
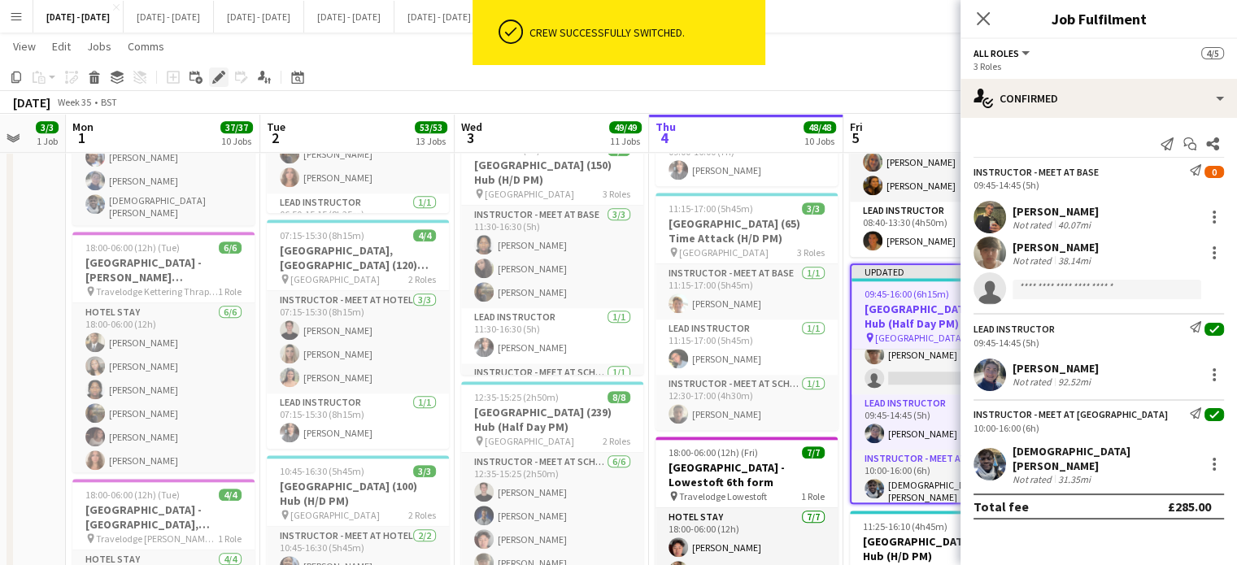
click at [221, 82] on icon "Edit" at bounding box center [218, 77] width 13 height 13
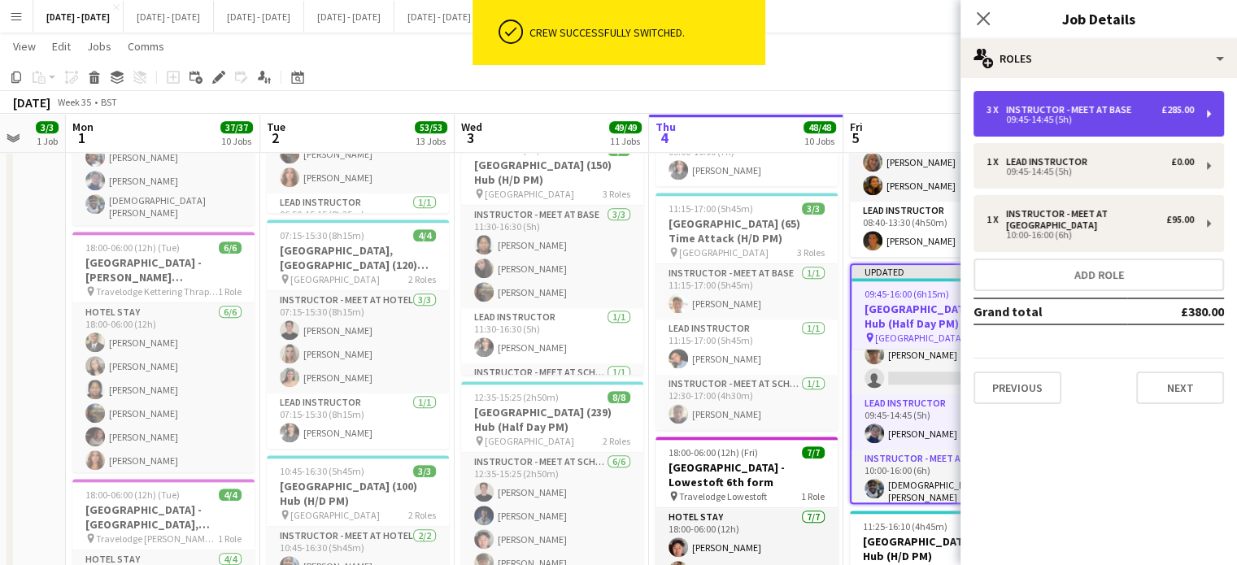
click at [1116, 115] on div "09:45-14:45 (5h)" at bounding box center [1090, 119] width 207 height 8
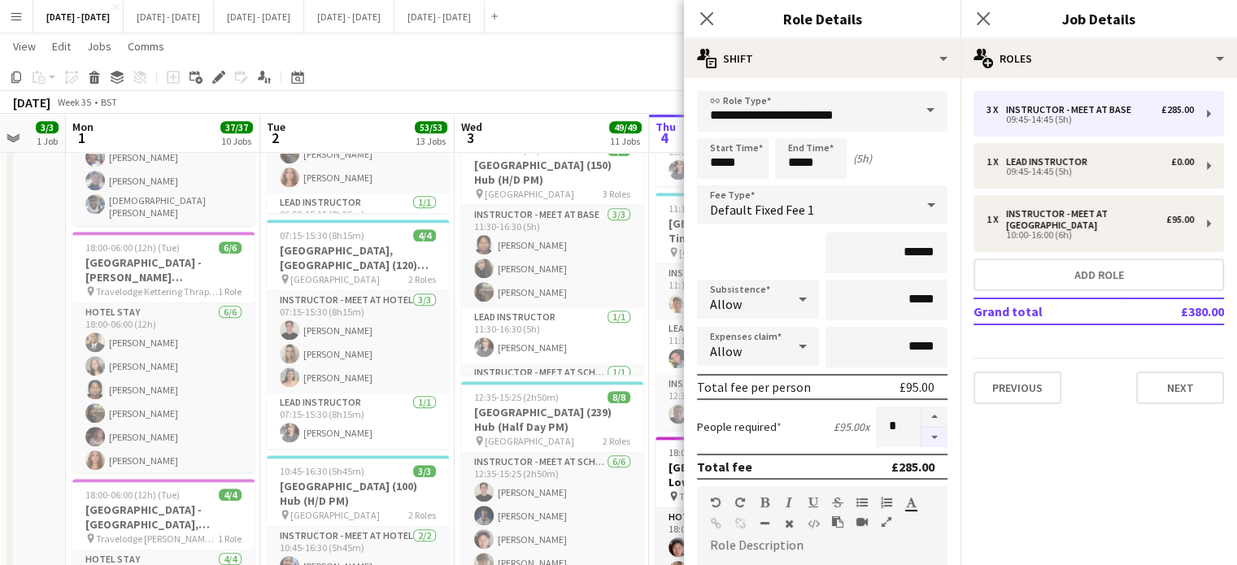
click at [922, 438] on button "button" at bounding box center [935, 438] width 26 height 20
type input "*"
click at [704, 21] on icon at bounding box center [706, 18] width 15 height 15
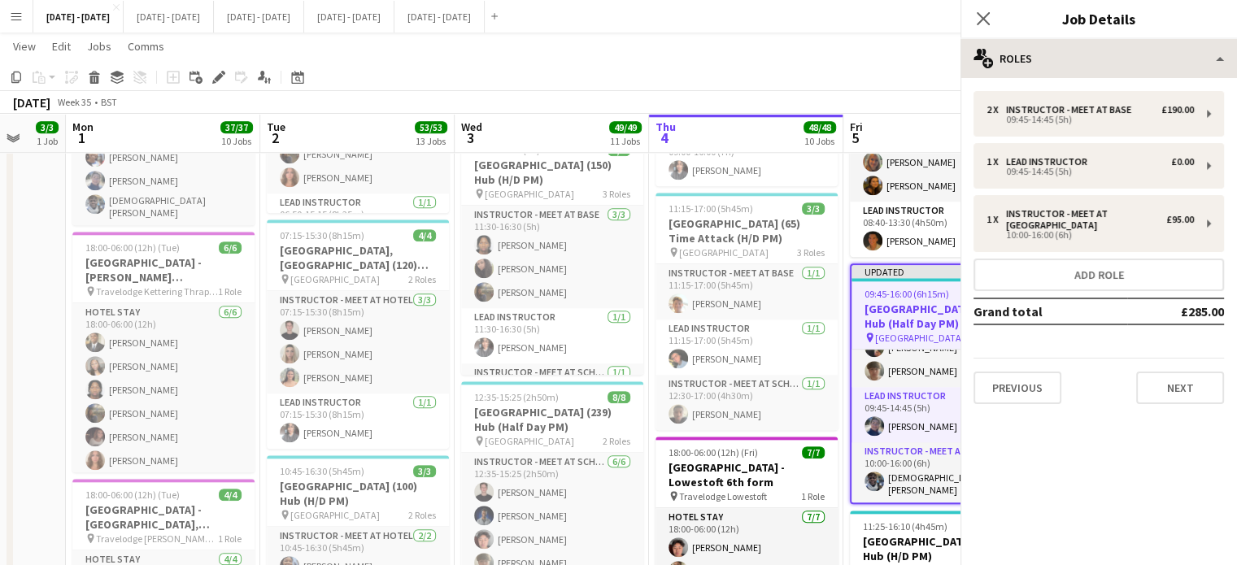
scroll to position [36, 0]
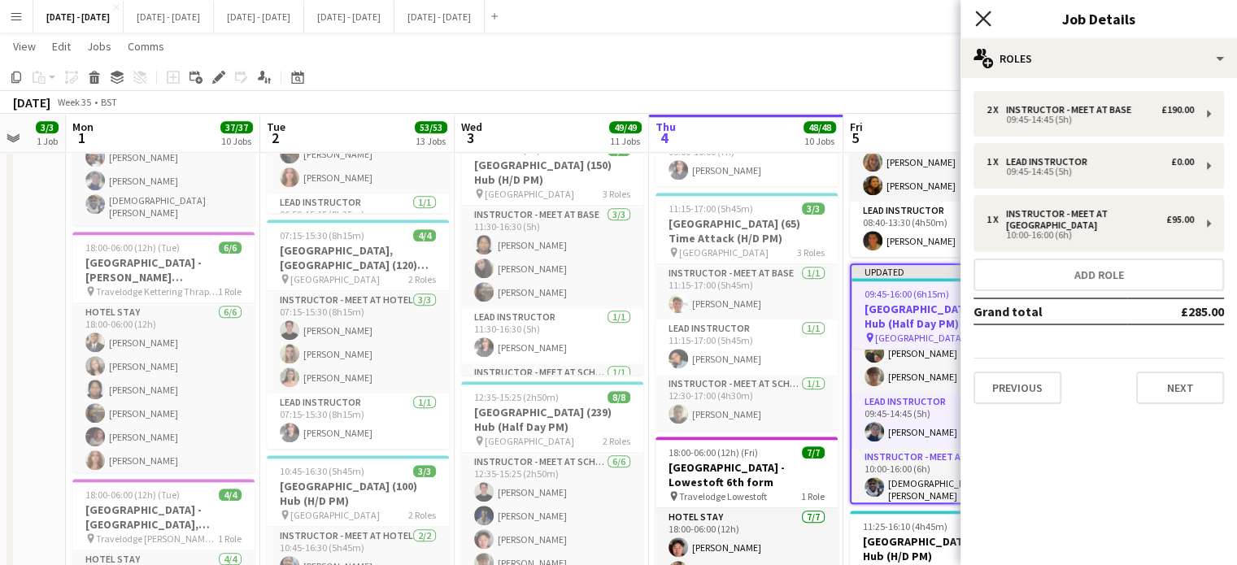
click at [982, 21] on icon at bounding box center [982, 18] width 15 height 15
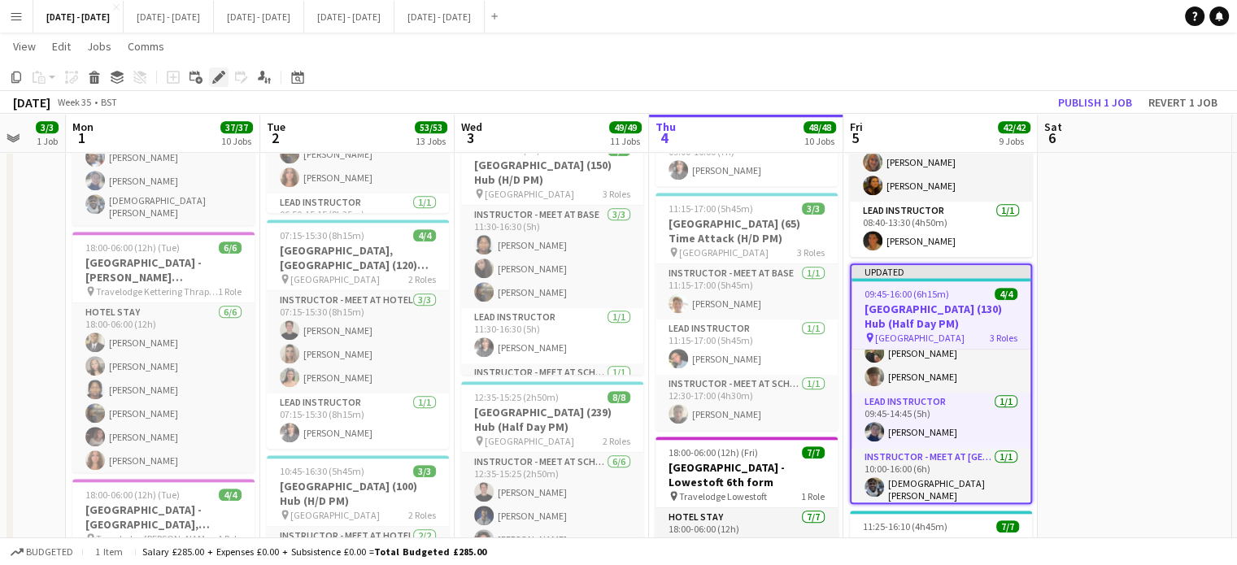
click at [221, 81] on icon "Edit" at bounding box center [218, 77] width 13 height 13
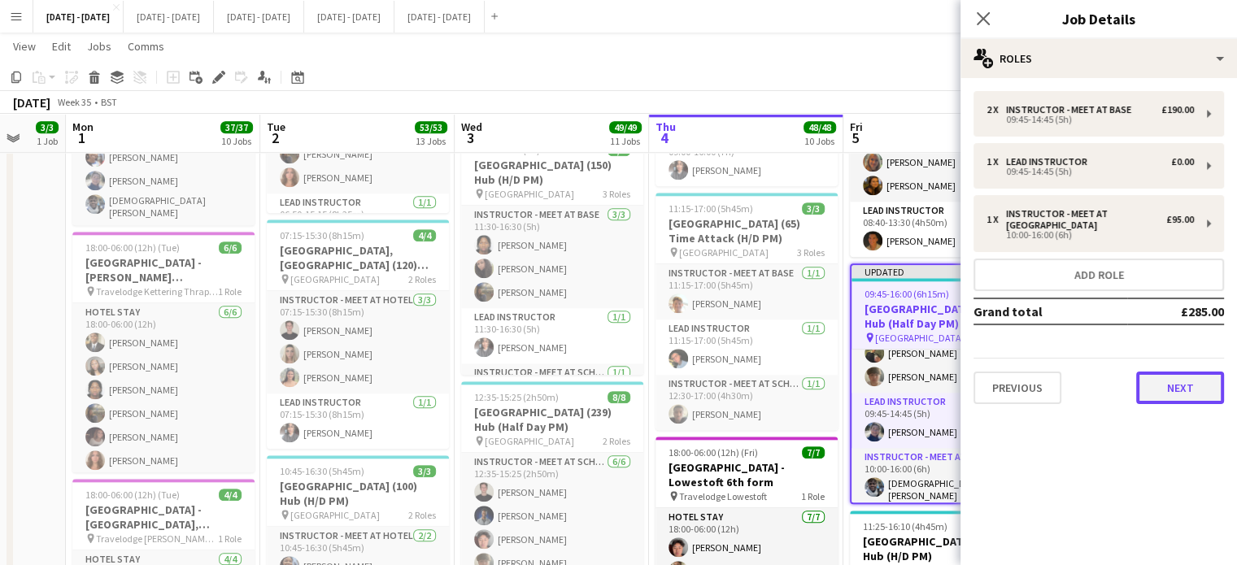
drag, startPoint x: 1187, startPoint y: 383, endPoint x: 1196, endPoint y: 403, distance: 22.6
click at [1187, 383] on button "Next" at bounding box center [1180, 388] width 88 height 33
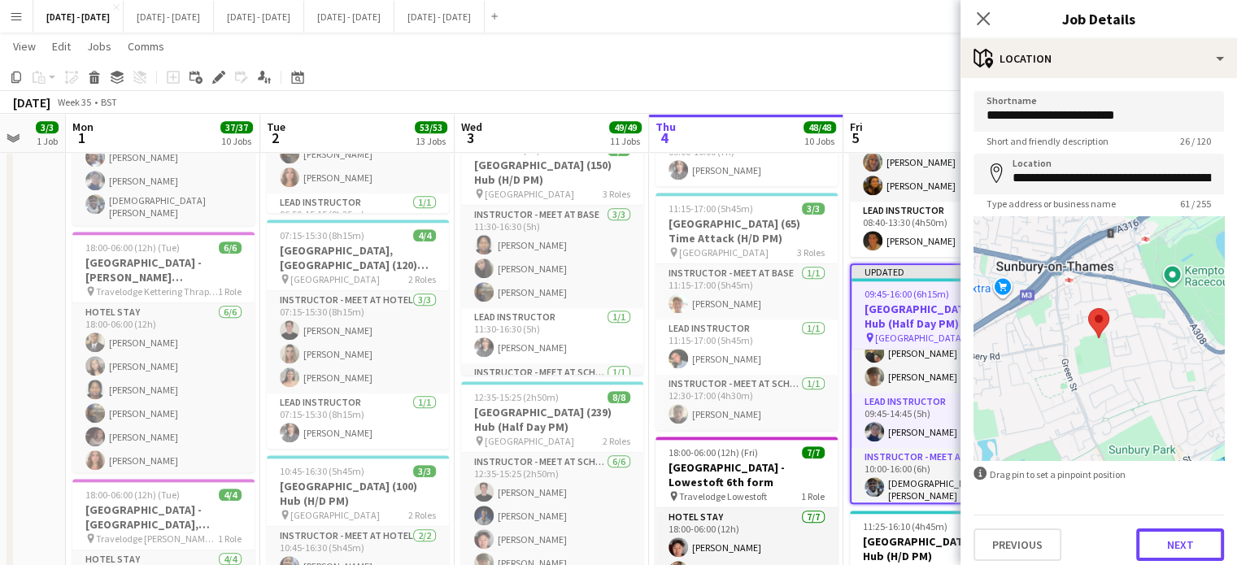
drag, startPoint x: 1171, startPoint y: 533, endPoint x: 1061, endPoint y: 292, distance: 265.0
click at [1172, 534] on button "Next" at bounding box center [1180, 545] width 88 height 33
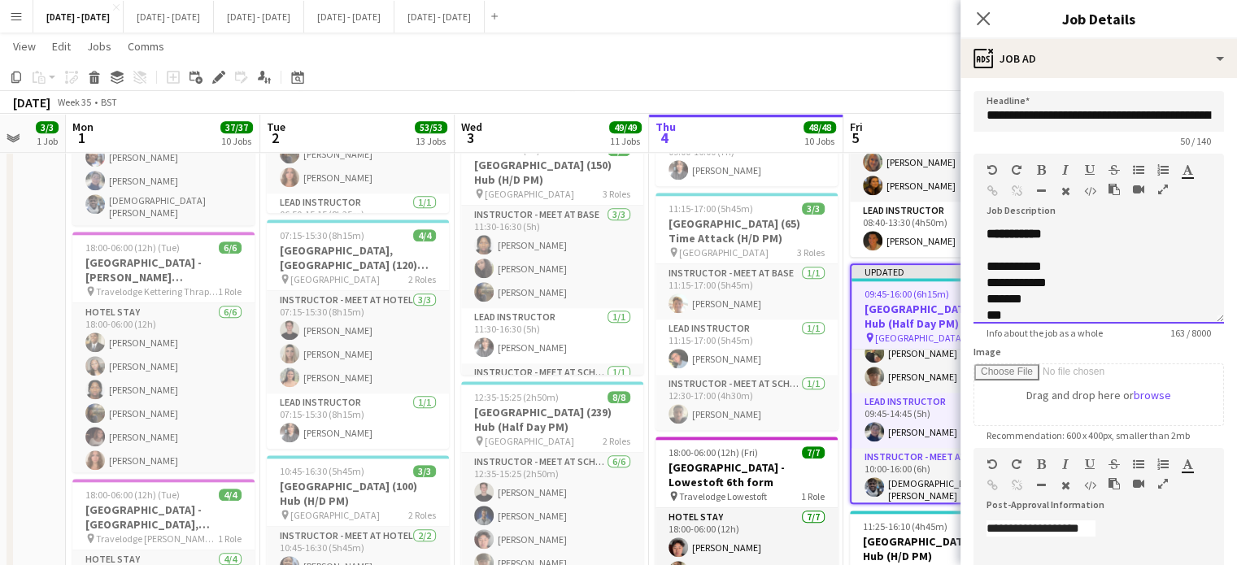
click at [1087, 230] on div "**********" at bounding box center [1099, 275] width 251 height 98
click at [1122, 295] on div at bounding box center [1099, 299] width 224 height 16
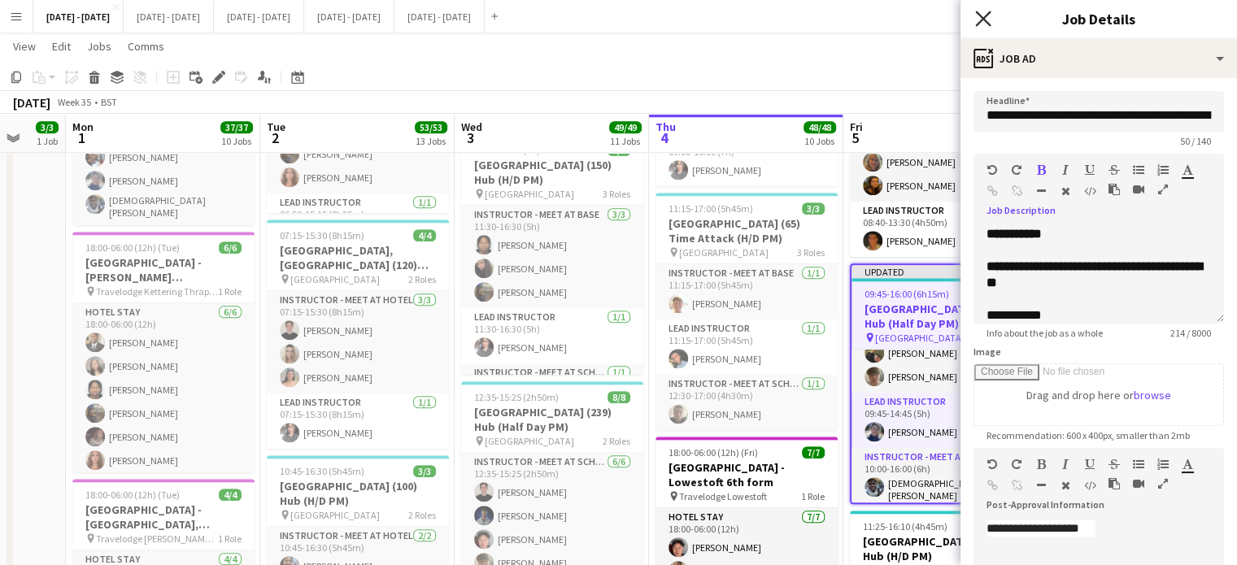
click at [985, 20] on icon at bounding box center [982, 18] width 15 height 15
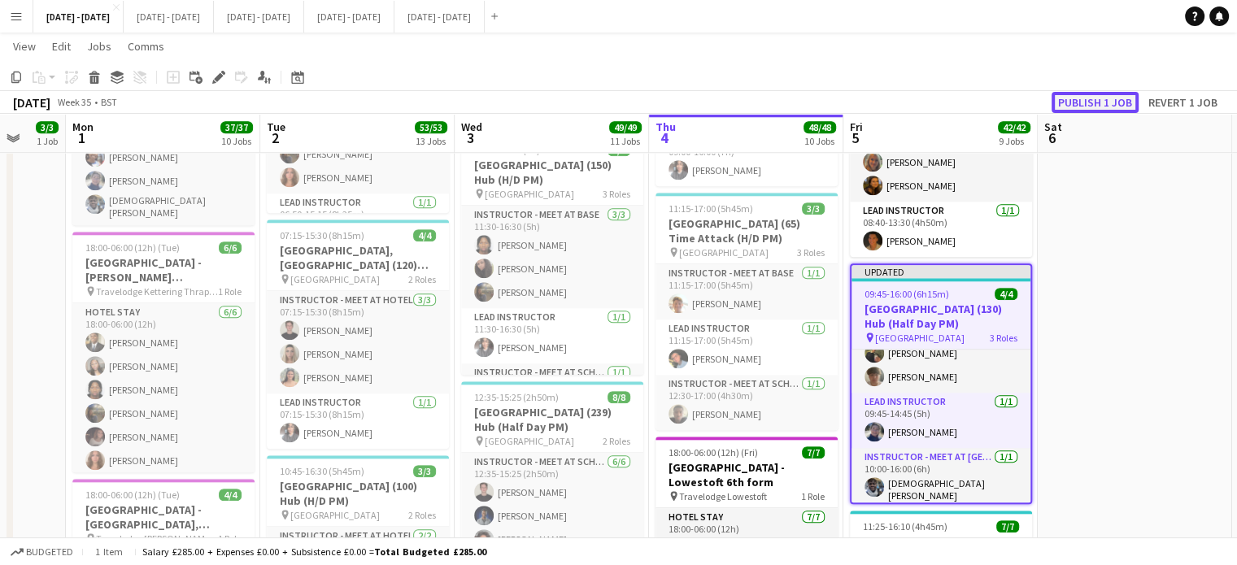
click at [1106, 102] on button "Publish 1 job" at bounding box center [1095, 102] width 87 height 21
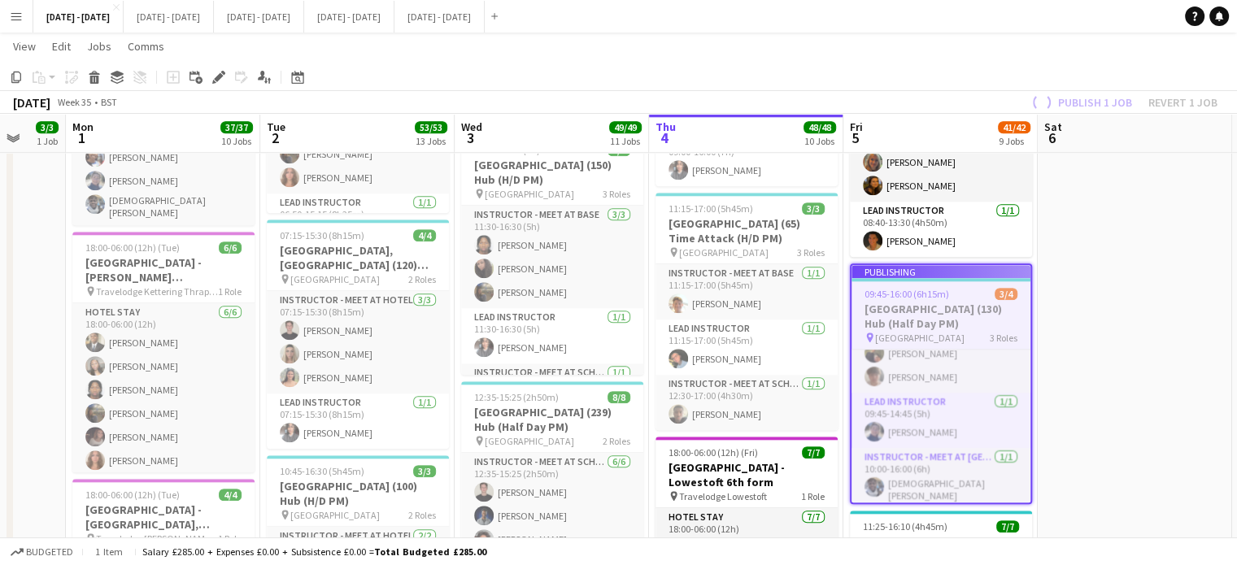
scroll to position [23, 0]
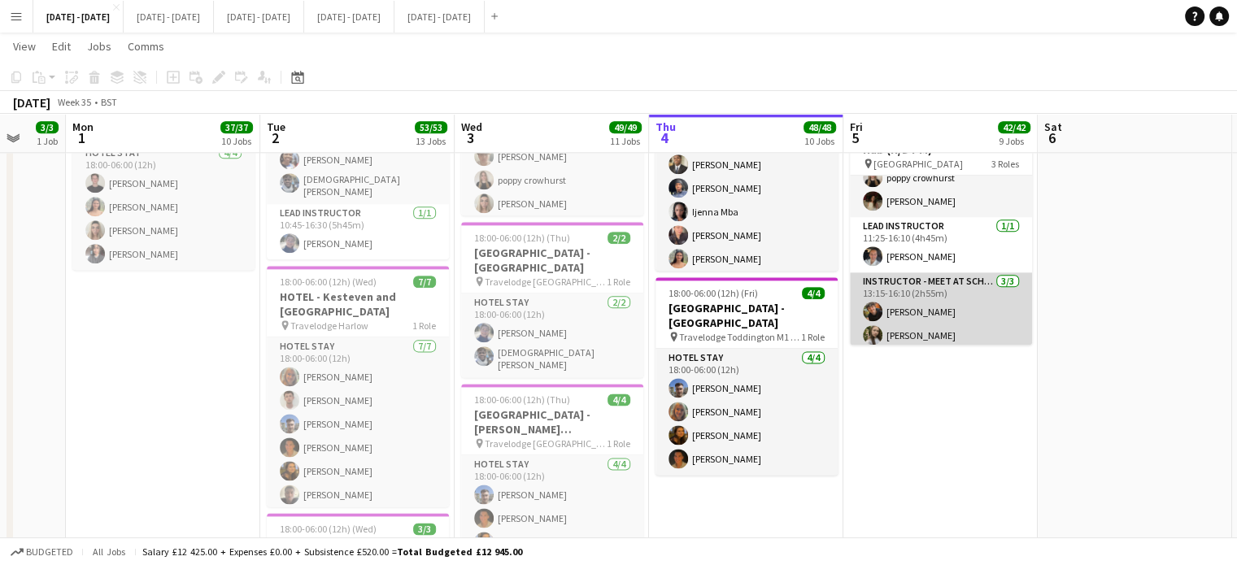
scroll to position [90, 0]
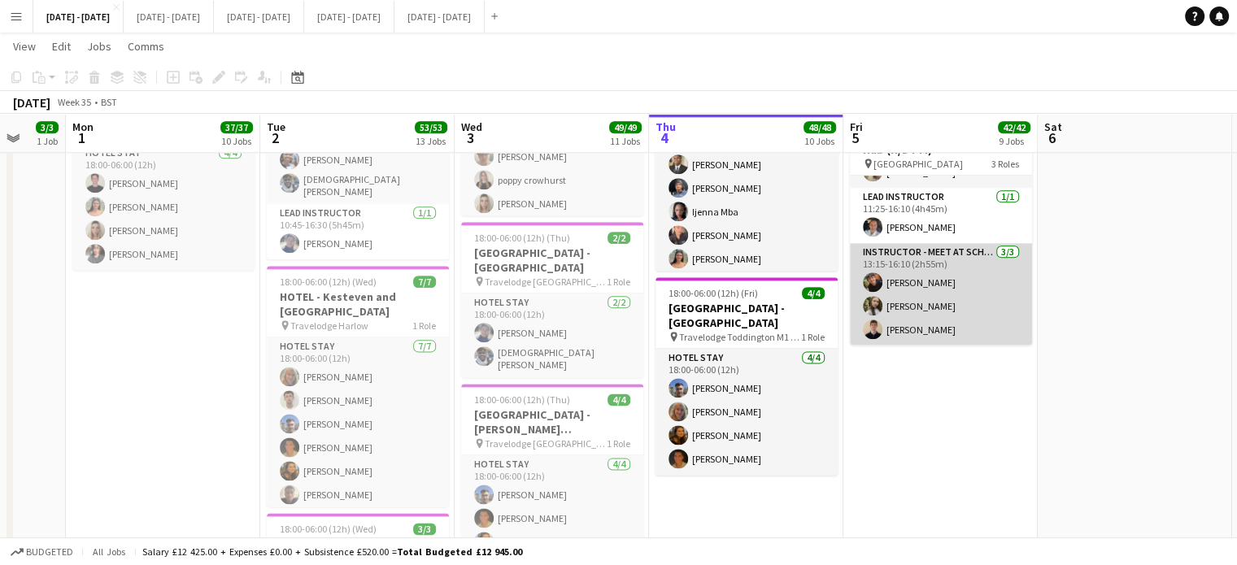
click at [934, 281] on app-card-role "Instructor - Meet at School 3/3 13:15-16:10 (2h55m) Kacper Piersa Sophie Burman…" at bounding box center [941, 294] width 182 height 102
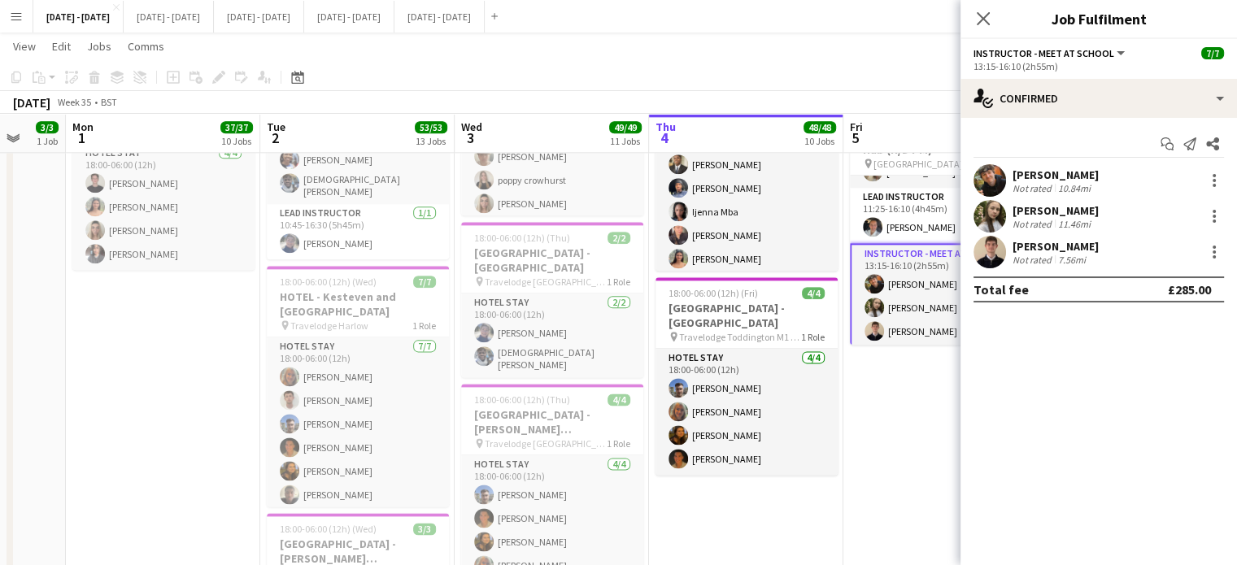
click at [1070, 177] on div "[PERSON_NAME]" at bounding box center [1056, 175] width 86 height 15
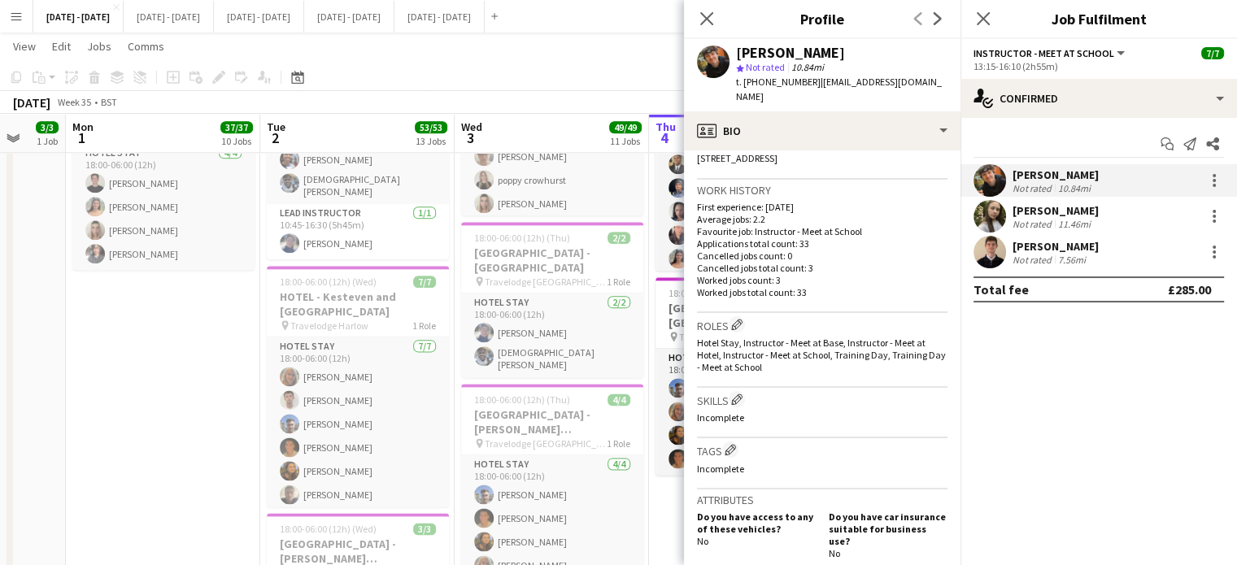
scroll to position [407, 0]
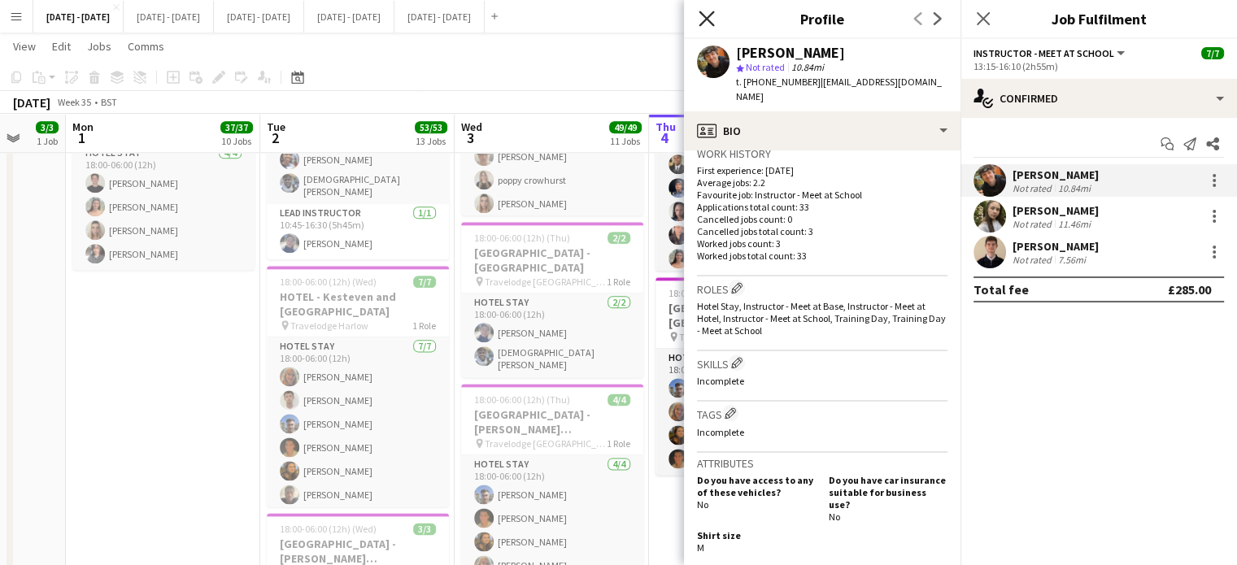
click at [706, 19] on icon at bounding box center [706, 18] width 15 height 15
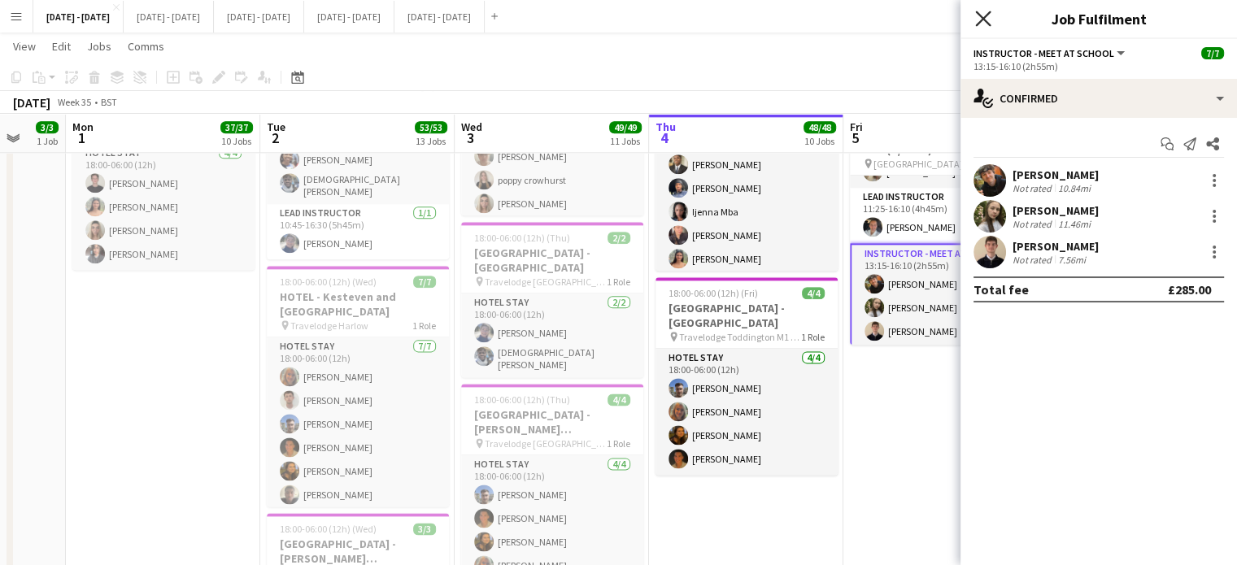
drag, startPoint x: 983, startPoint y: 15, endPoint x: 1022, endPoint y: 144, distance: 134.6
click at [983, 15] on icon "Close pop-in" at bounding box center [983, 18] width 13 height 13
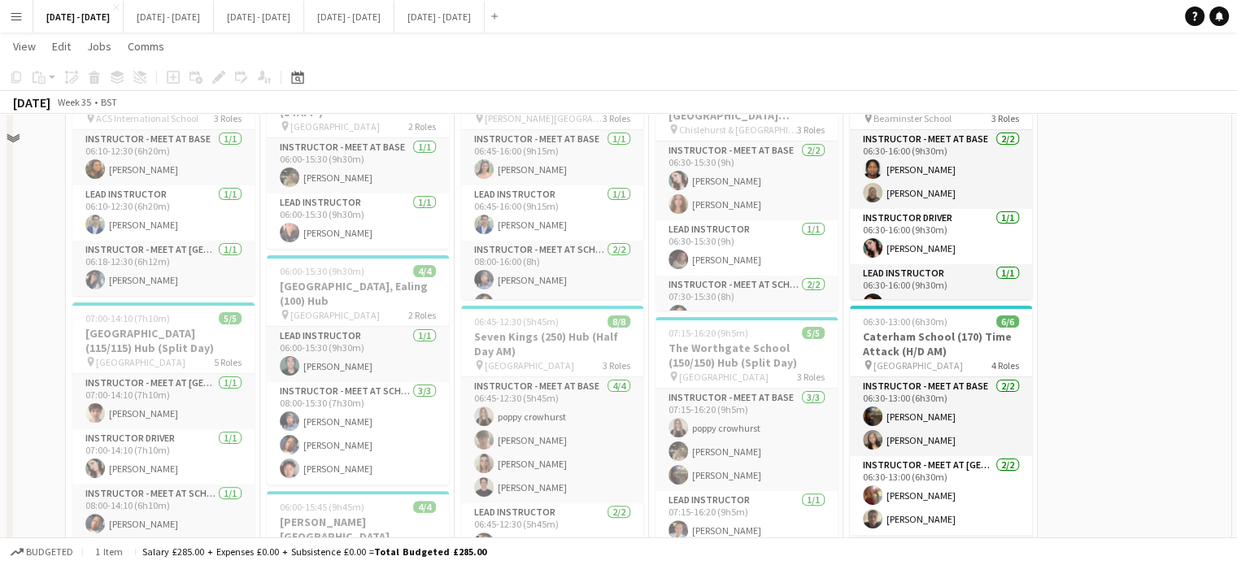
scroll to position [244, 0]
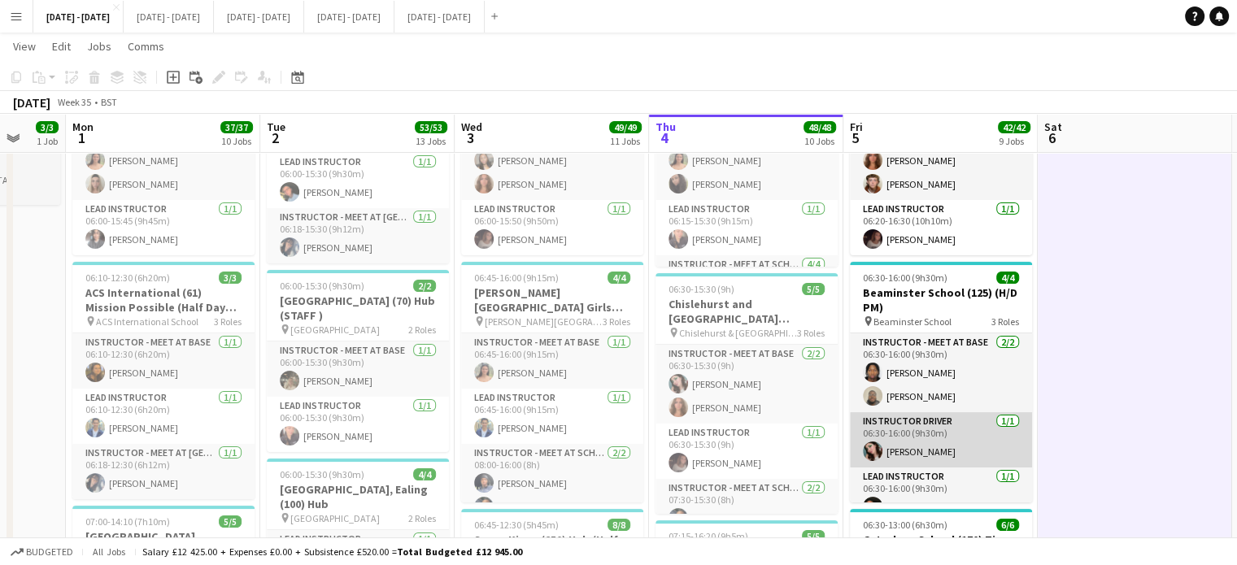
scroll to position [20, 0]
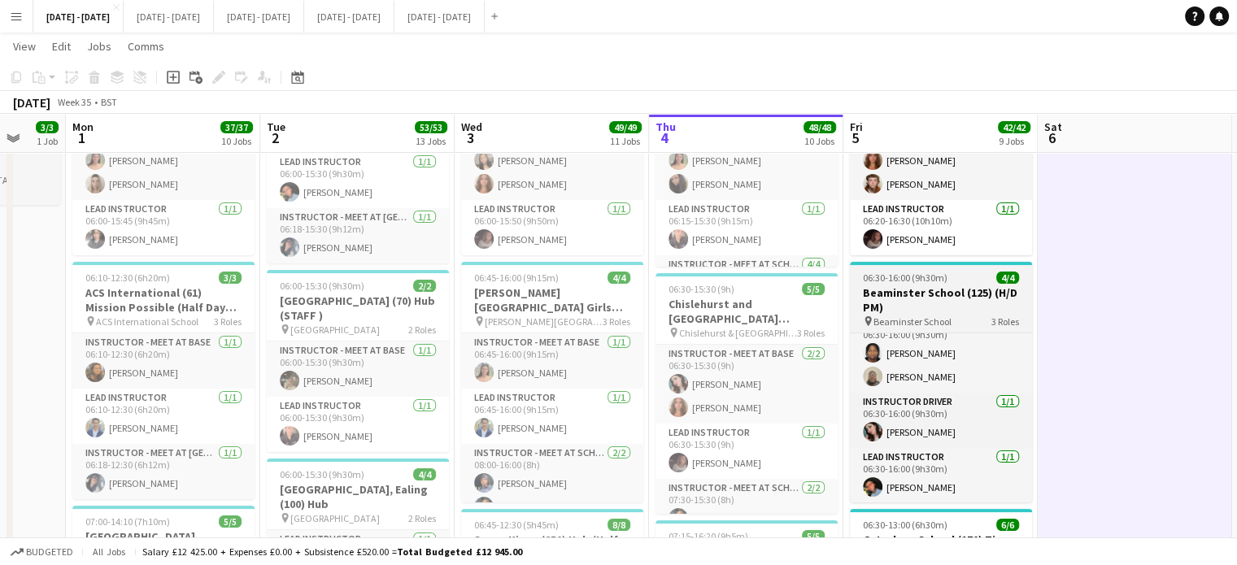
click at [940, 312] on h3 "Beaminster School (125) (H/D PM)" at bounding box center [941, 299] width 182 height 29
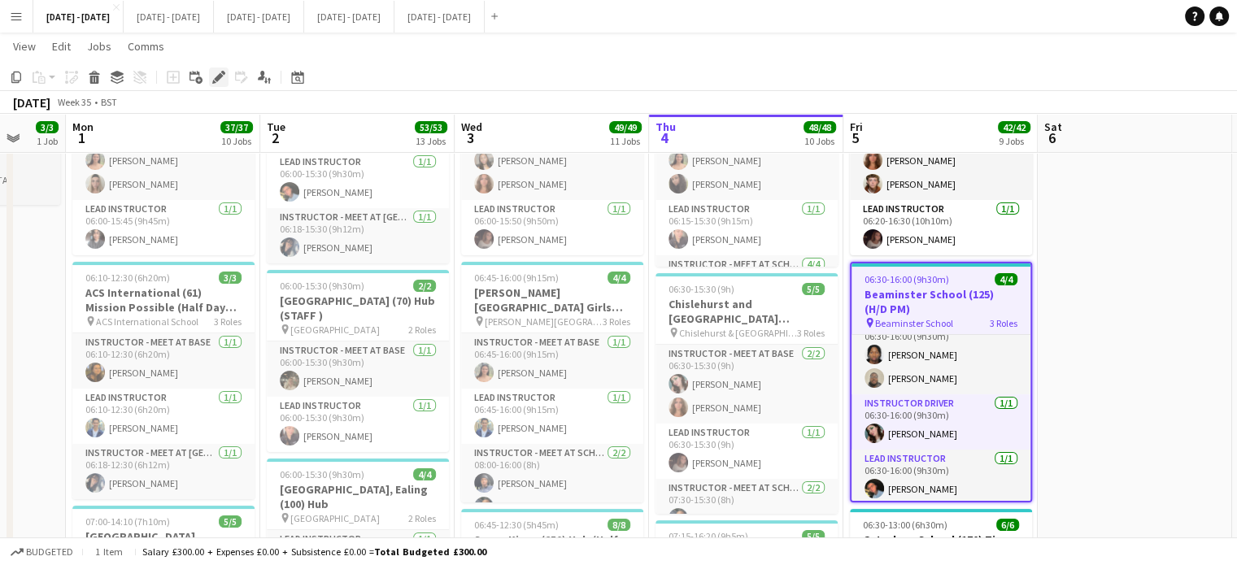
click at [214, 81] on icon at bounding box center [214, 82] width 4 height 4
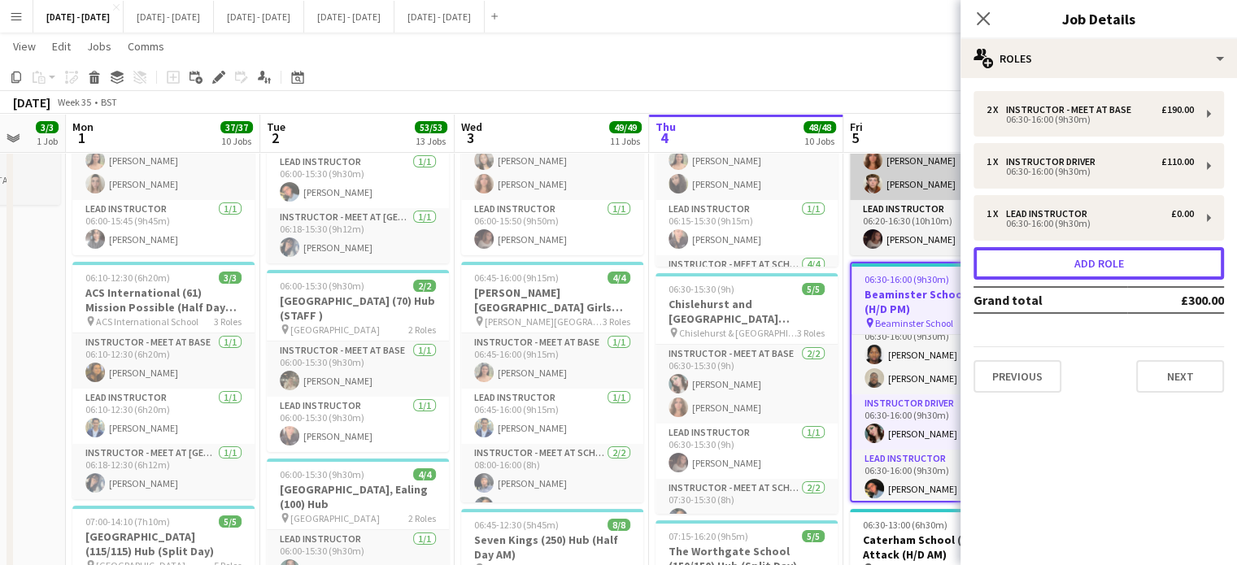
drag, startPoint x: 1093, startPoint y: 268, endPoint x: 860, endPoint y: 181, distance: 249.4
click at [1093, 268] on button "Add role" at bounding box center [1099, 263] width 251 height 33
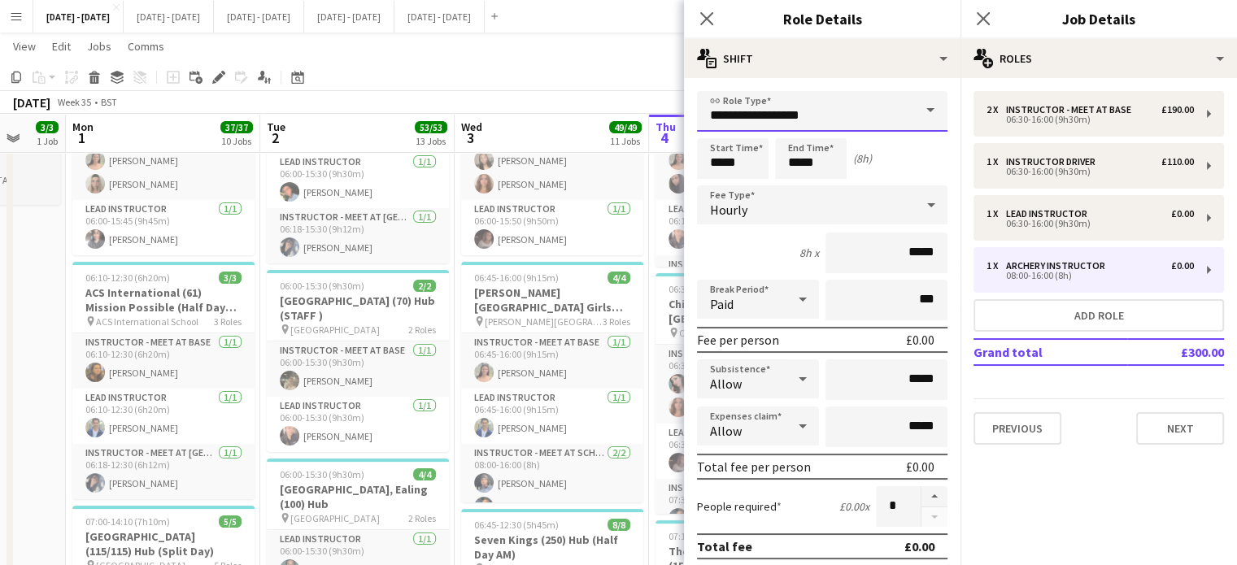
click at [846, 120] on input "**********" at bounding box center [822, 111] width 251 height 41
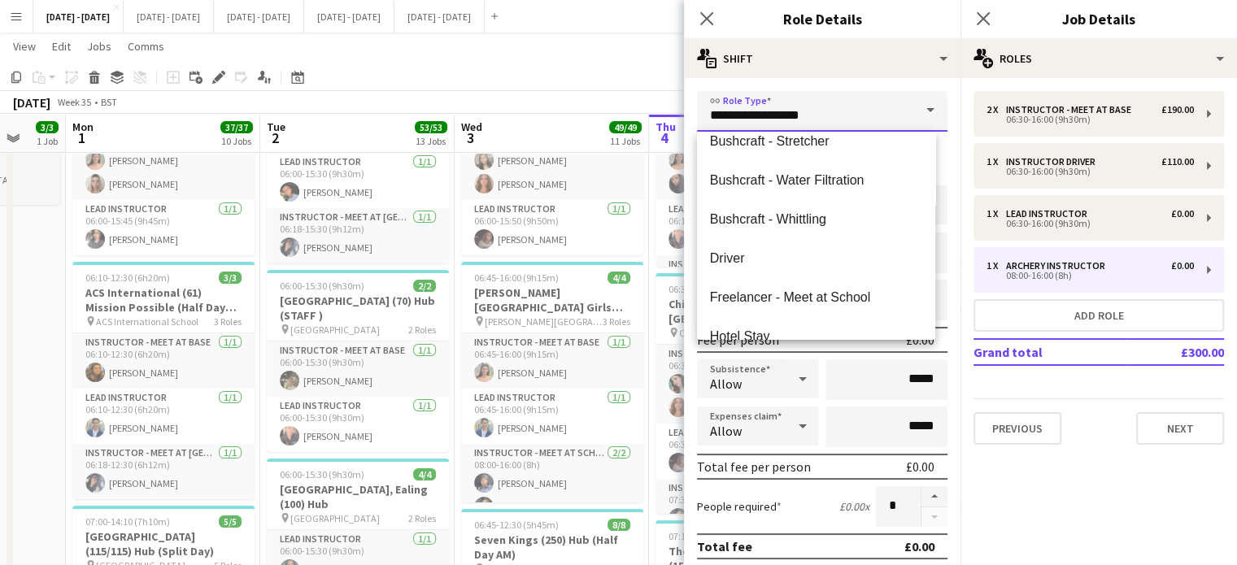
scroll to position [325, 0]
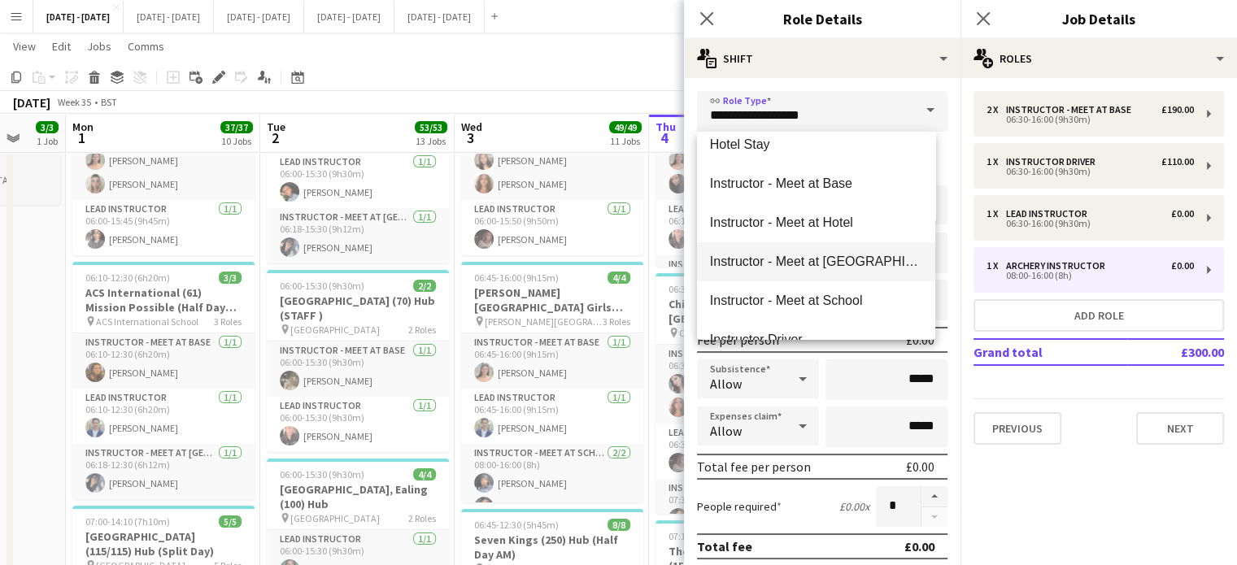
click at [856, 255] on span "Instructor - Meet at [GEOGRAPHIC_DATA]" at bounding box center [816, 261] width 212 height 15
type input "**********"
type input "******"
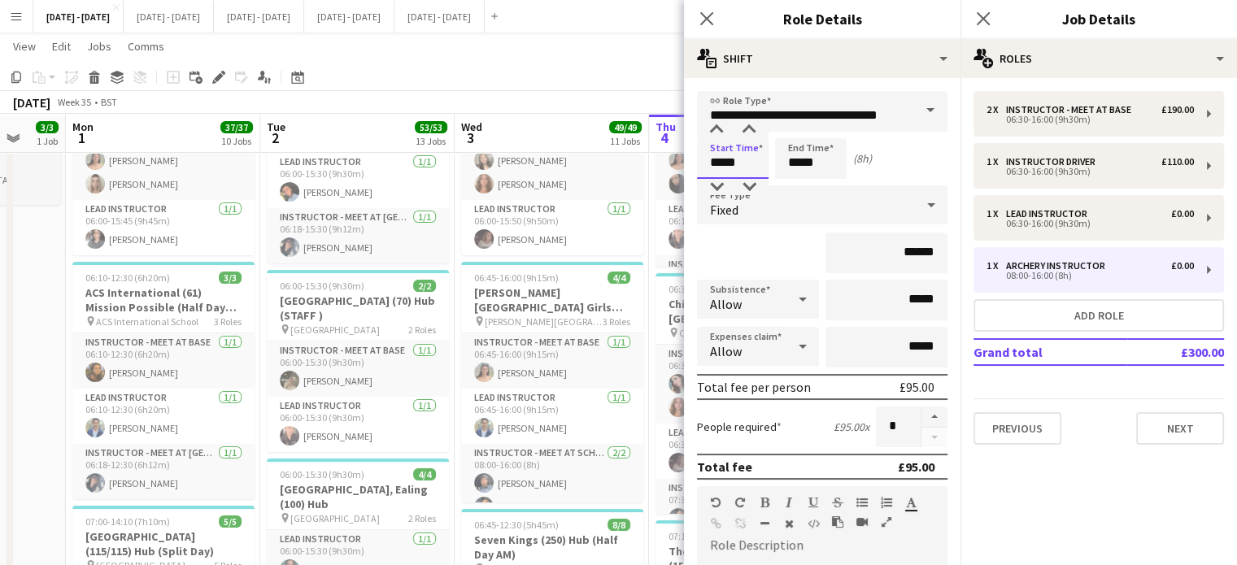
drag, startPoint x: 751, startPoint y: 162, endPoint x: 708, endPoint y: 162, distance: 42.3
click at [713, 163] on input "*****" at bounding box center [733, 158] width 72 height 41
type input "*****"
click at [862, 207] on div "Fixed" at bounding box center [806, 204] width 218 height 39
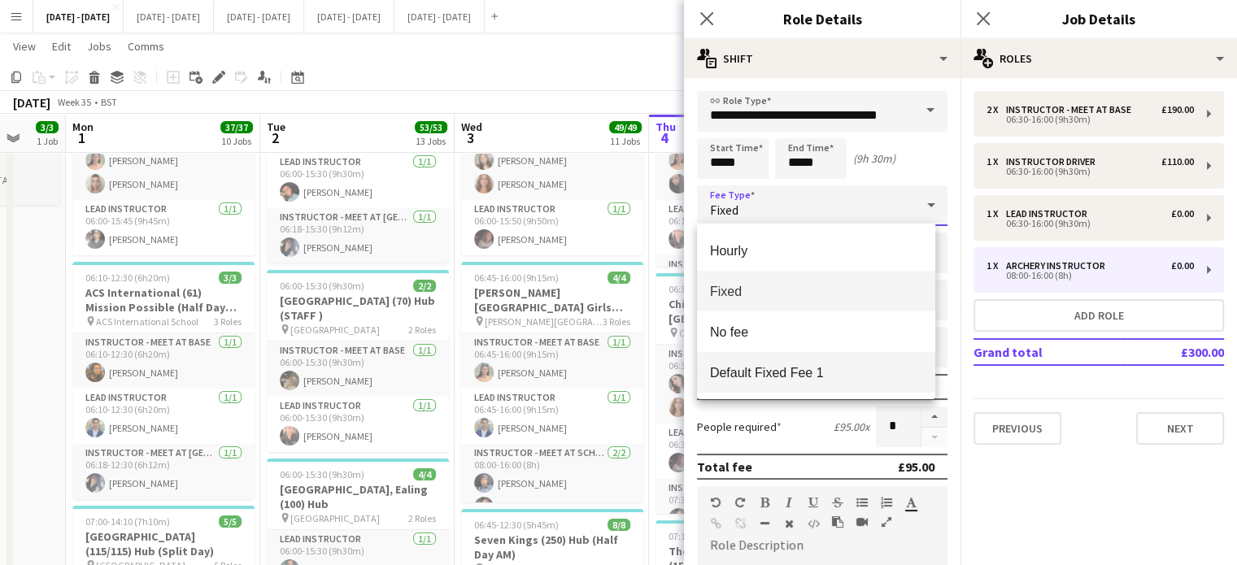
click at [789, 378] on span "Default Fixed Fee 1" at bounding box center [816, 372] width 212 height 15
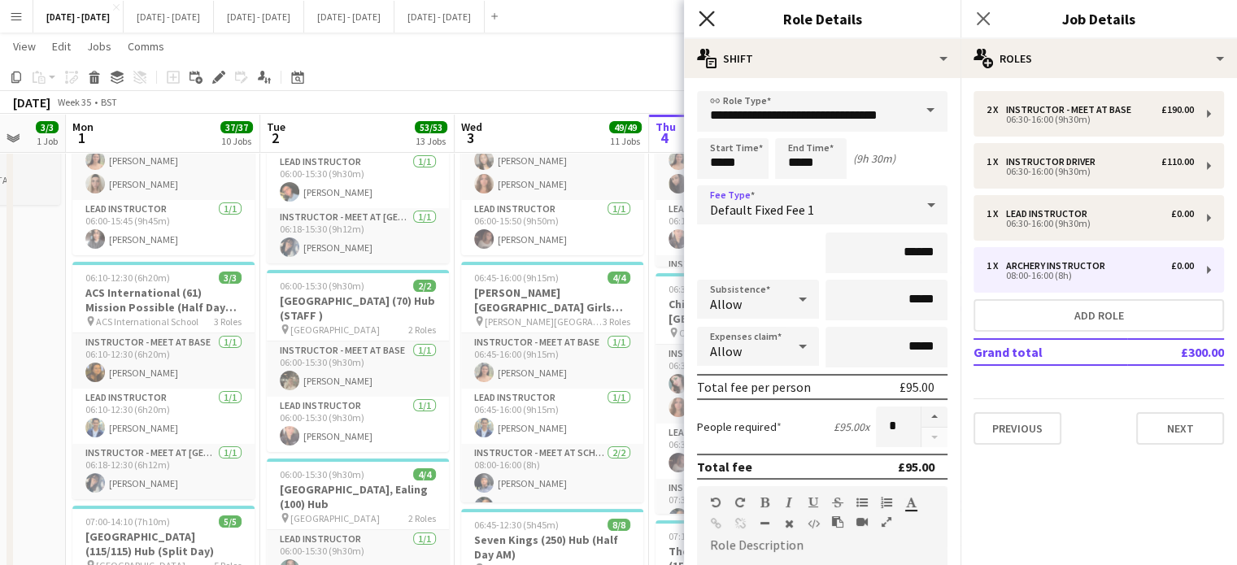
click at [709, 16] on icon at bounding box center [706, 18] width 15 height 15
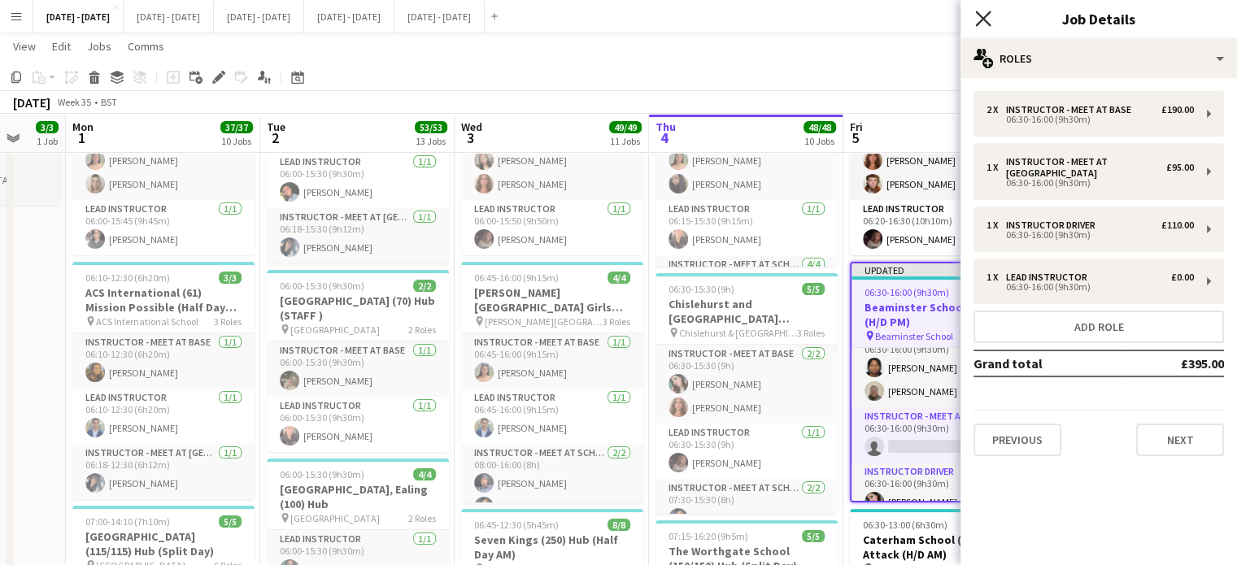
click at [986, 15] on icon at bounding box center [982, 18] width 15 height 15
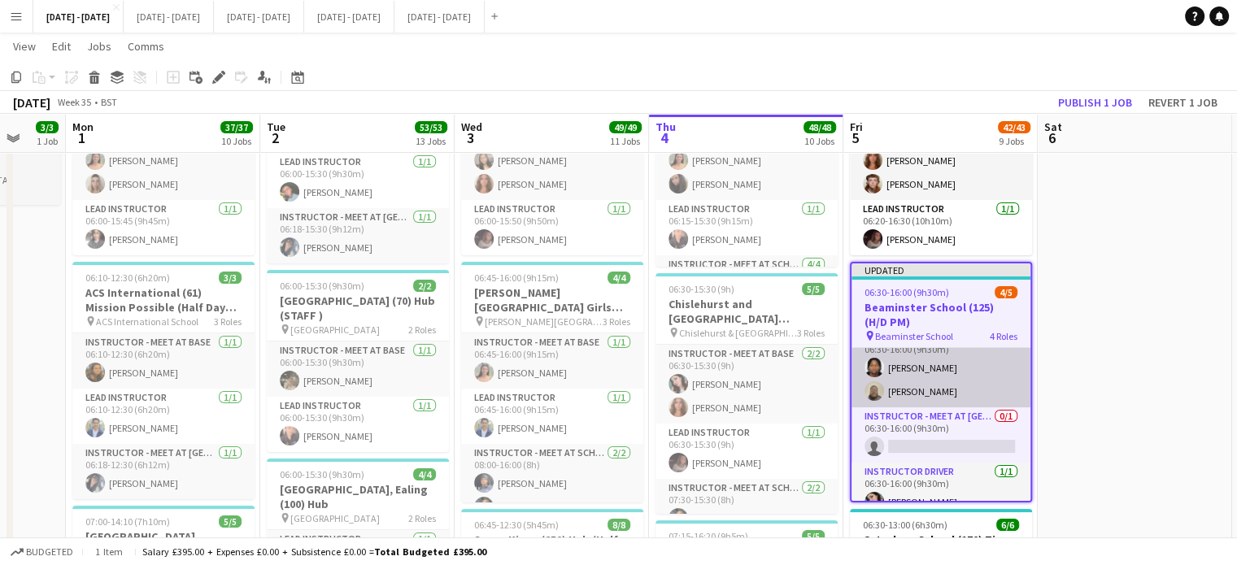
click at [903, 357] on app-card-role "Instructor - Meet at Base 2/2 06:30-16:00 (9h30m) Gabriel Akinfaderin Felix Sin…" at bounding box center [941, 368] width 179 height 79
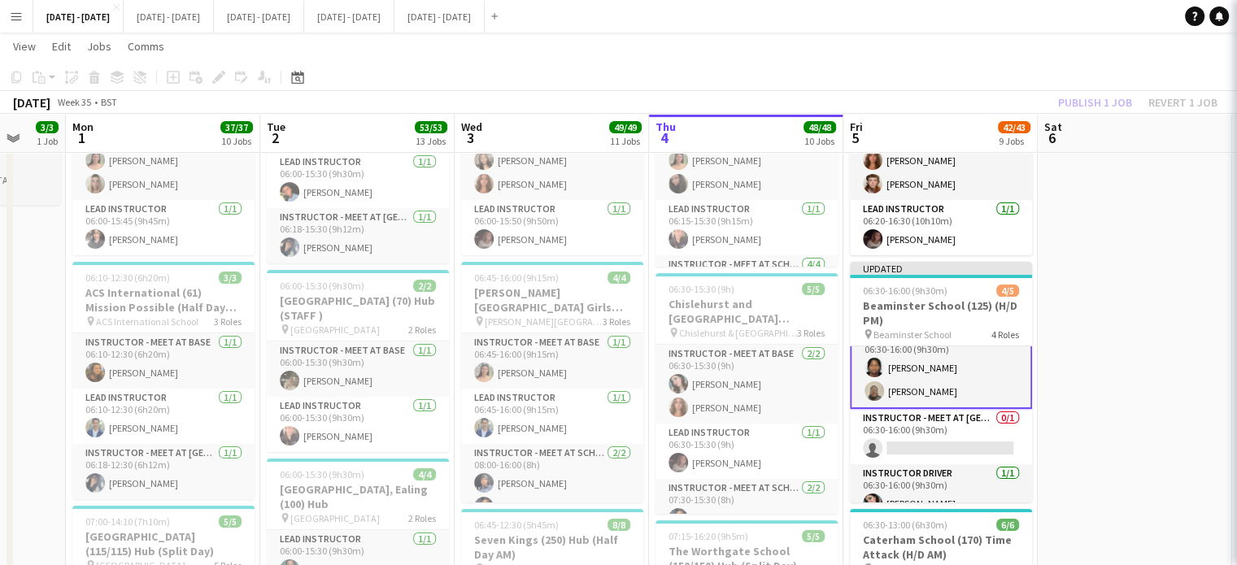
scroll to position [21, 0]
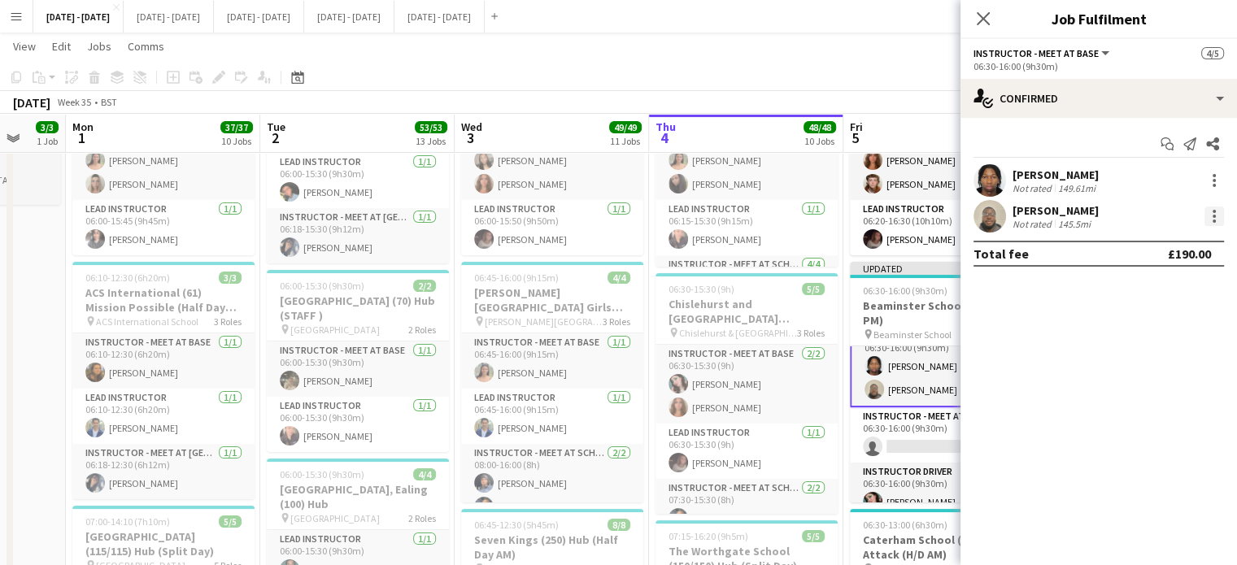
click at [1218, 217] on div at bounding box center [1215, 217] width 20 height 20
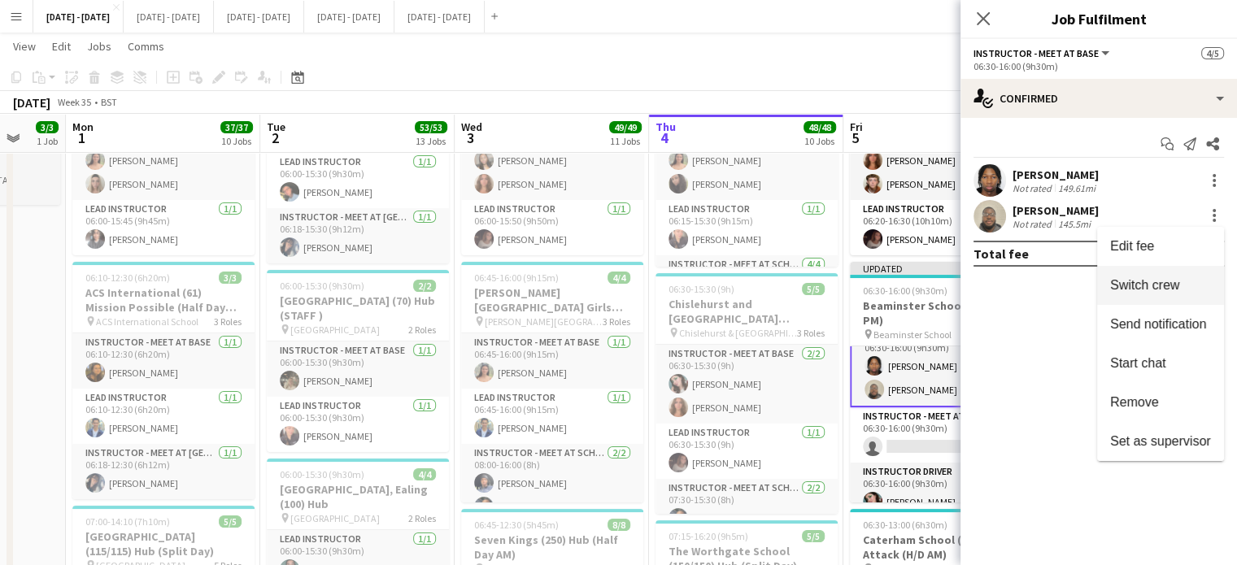
click at [1178, 285] on span "Switch crew" at bounding box center [1144, 285] width 69 height 14
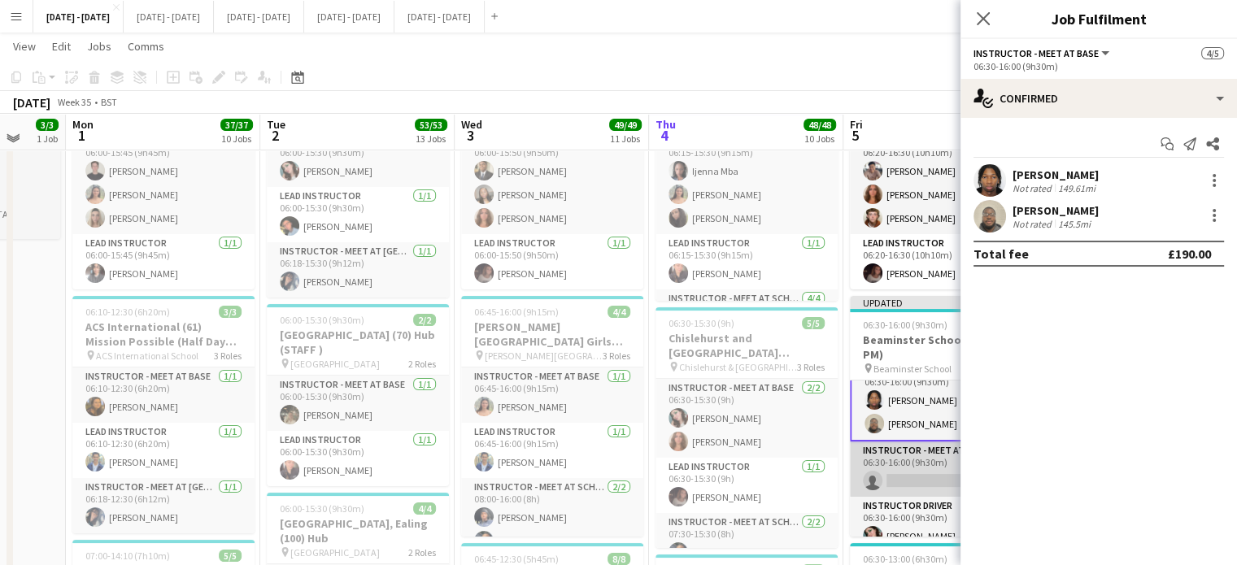
click at [929, 482] on app-card-role "Instructor - Meet at Pick Up Point 0/1 06:30-16:00 (9h30m) single-neutral-actio…" at bounding box center [941, 469] width 182 height 55
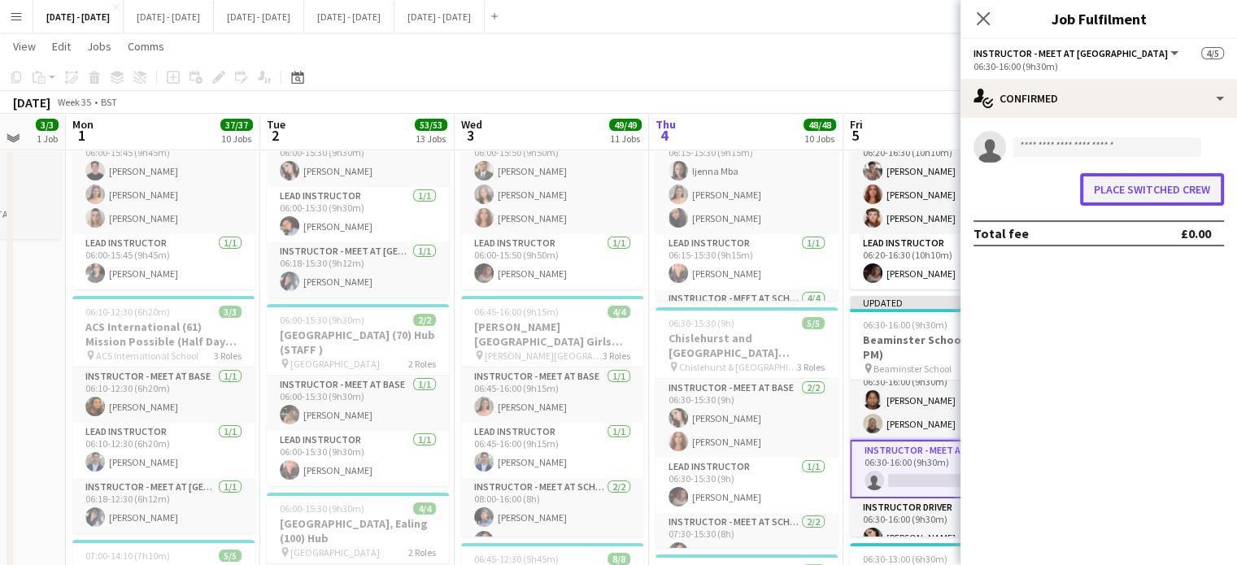
click at [1153, 187] on button "Place switched crew" at bounding box center [1152, 189] width 144 height 33
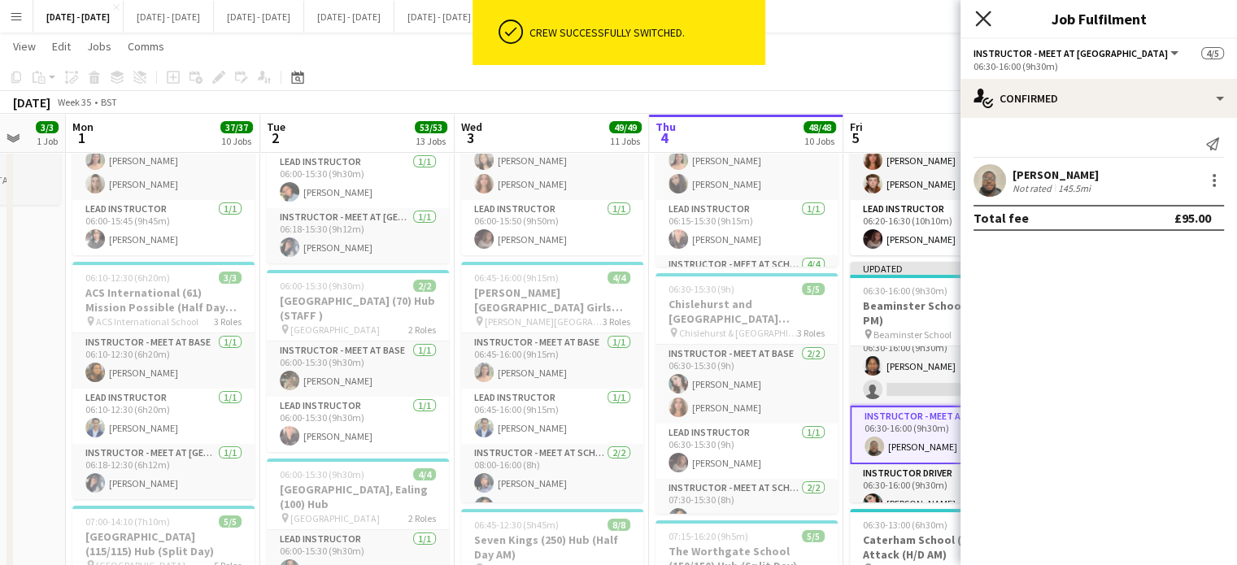
click at [981, 15] on icon "Close pop-in" at bounding box center [982, 18] width 15 height 15
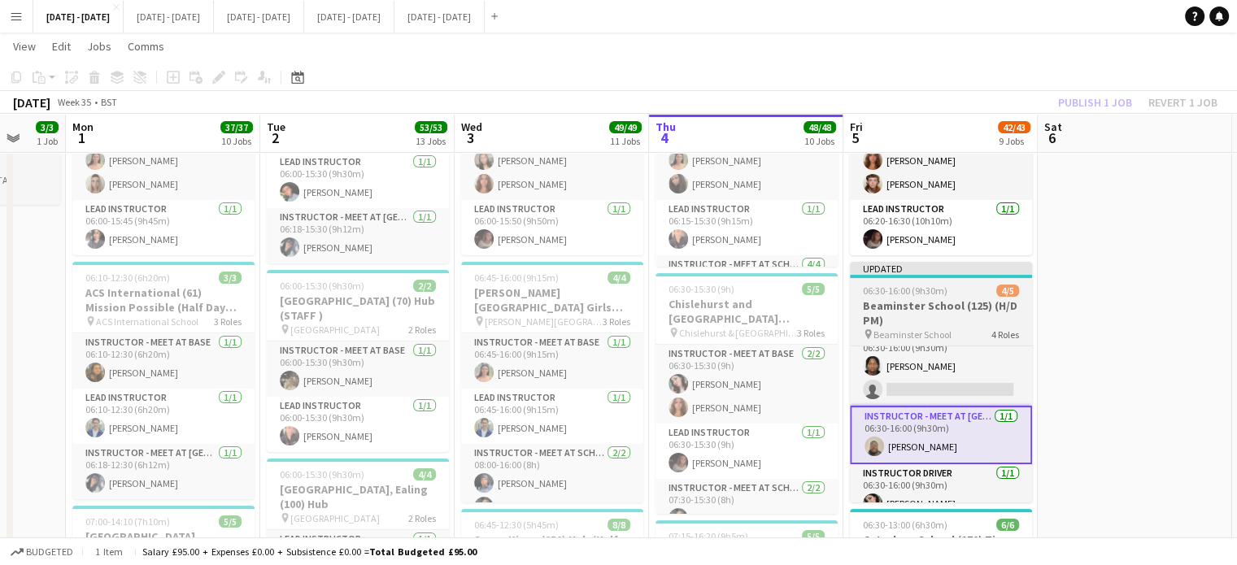
drag, startPoint x: 901, startPoint y: 304, endPoint x: 878, endPoint y: 303, distance: 22.8
click at [901, 304] on h3 "Beaminster School (125) (H/D PM)" at bounding box center [941, 313] width 182 height 29
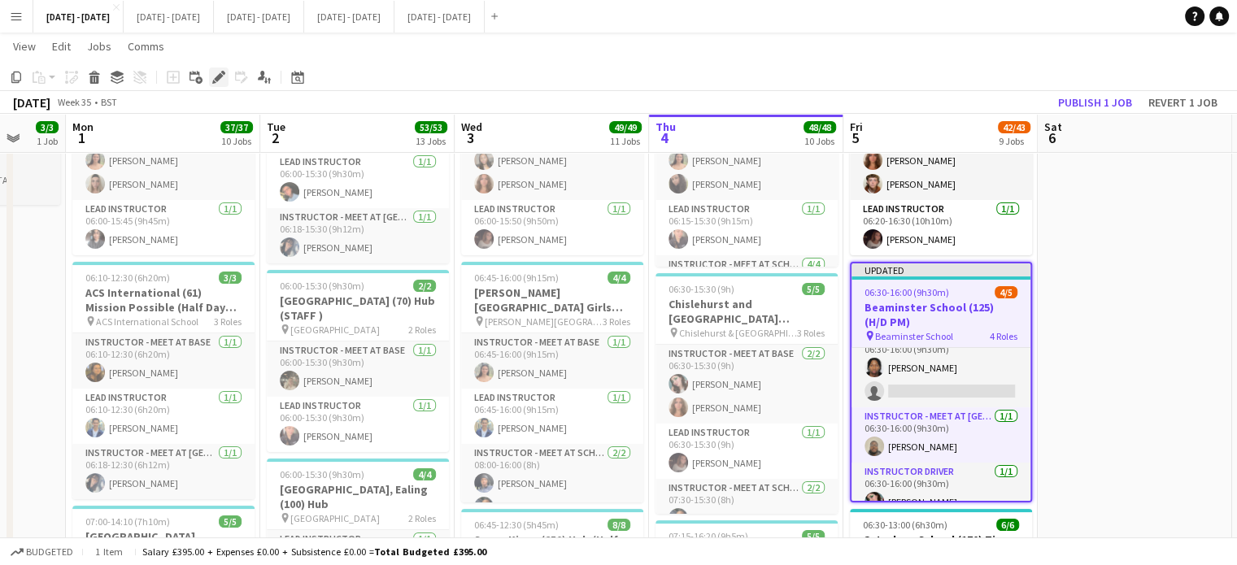
click at [217, 77] on icon at bounding box center [218, 77] width 9 height 9
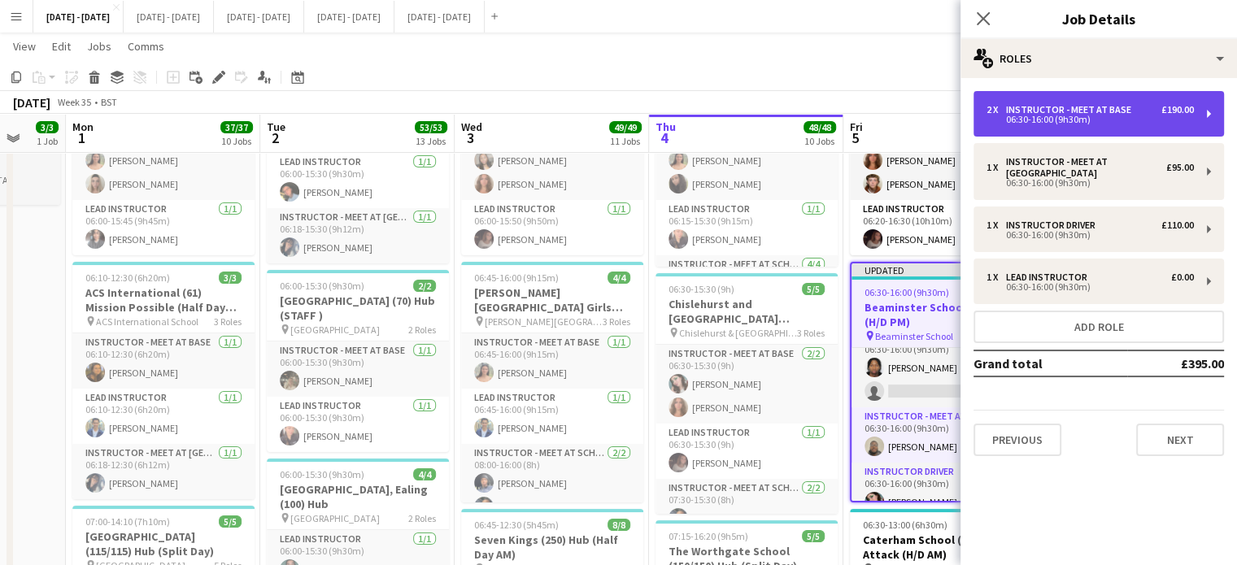
click at [1122, 101] on div "2 x Instructor - Meet at Base £190.00 06:30-16:00 (9h30m)" at bounding box center [1099, 114] width 251 height 46
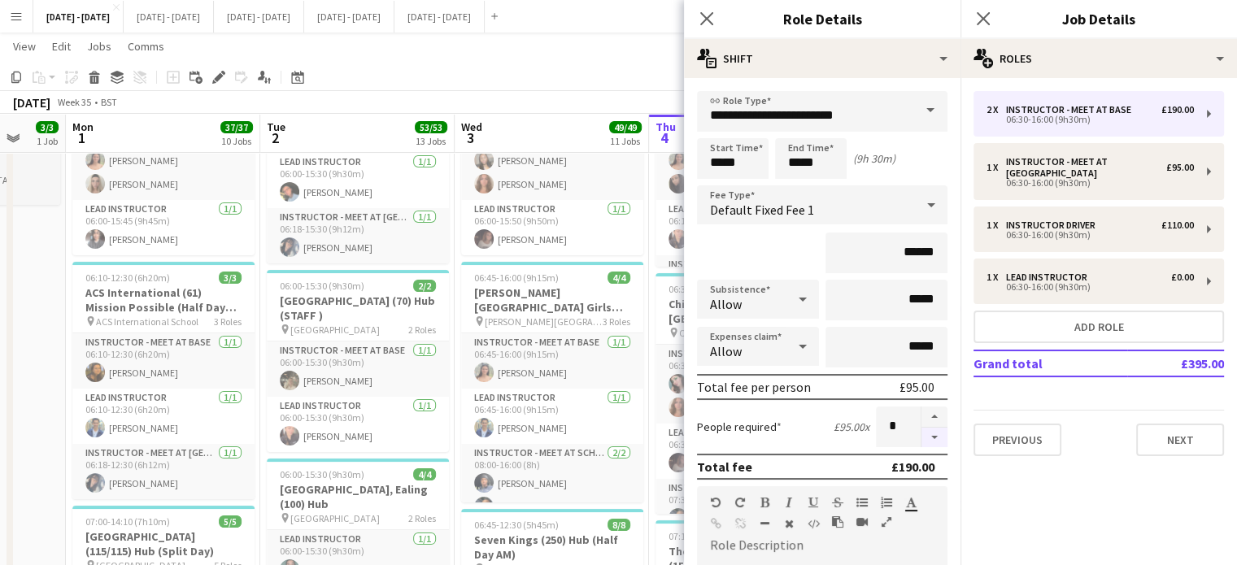
click at [922, 438] on button "button" at bounding box center [935, 438] width 26 height 20
type input "*"
click at [703, 15] on icon at bounding box center [706, 18] width 15 height 15
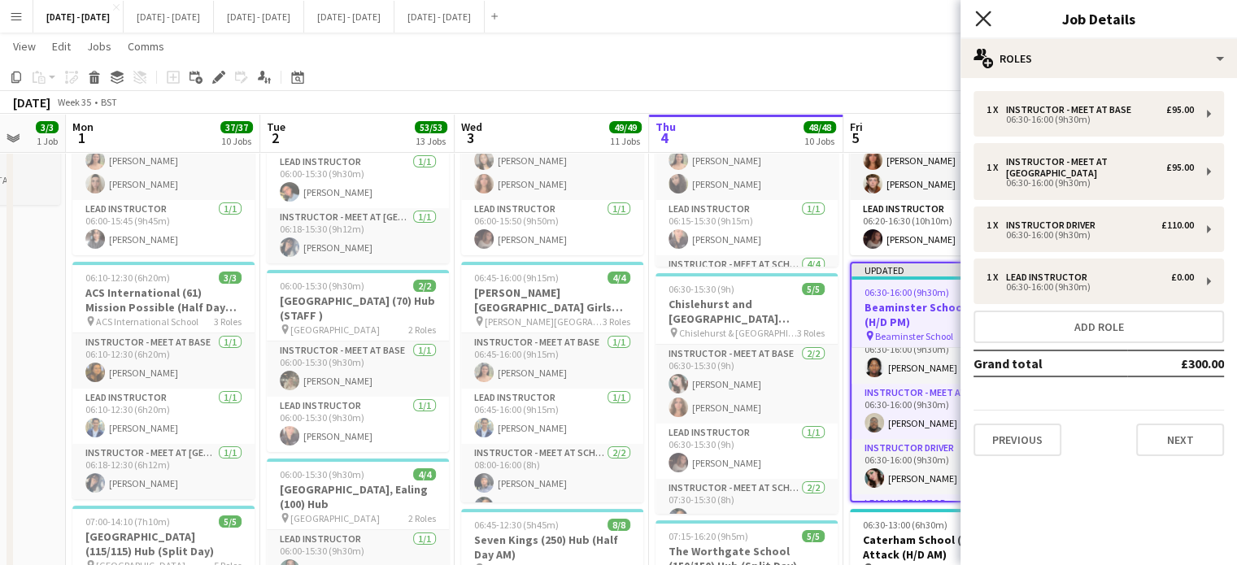
click at [983, 12] on icon "Close pop-in" at bounding box center [982, 18] width 15 height 15
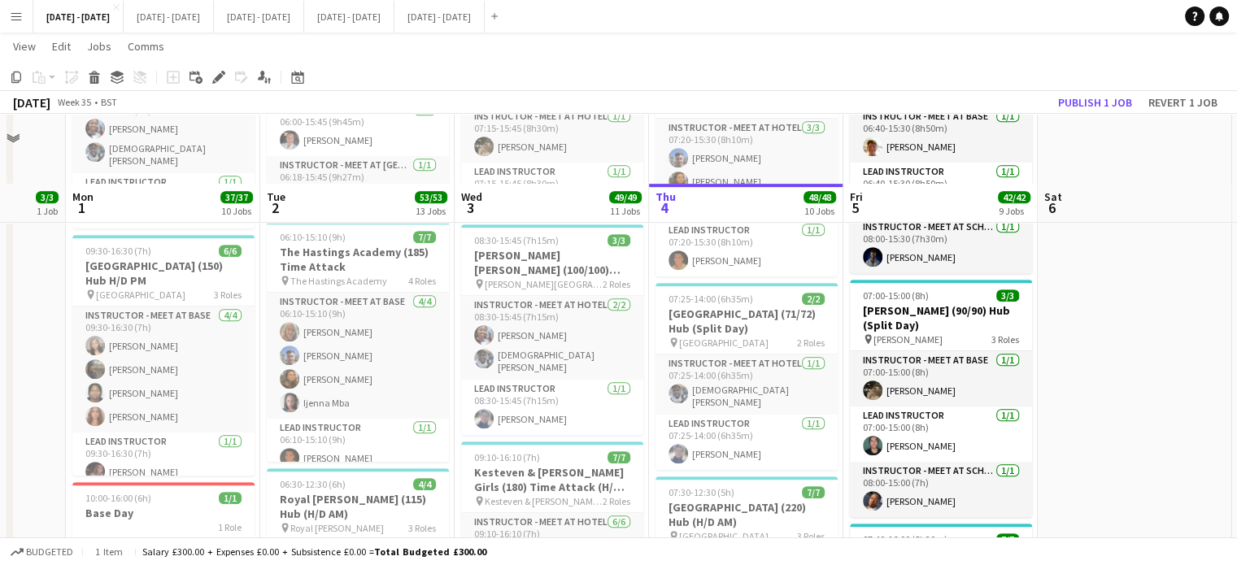
scroll to position [976, 0]
